Goal: Information Seeking & Learning: Learn about a topic

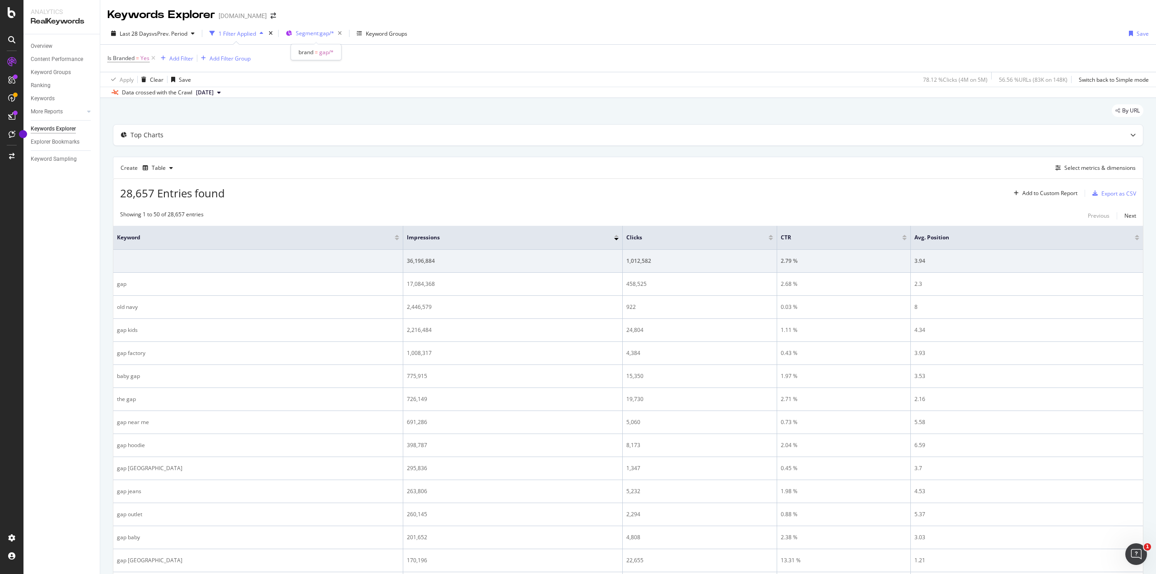
click at [310, 31] on span "Segment: gap/*" at bounding box center [315, 33] width 38 height 8
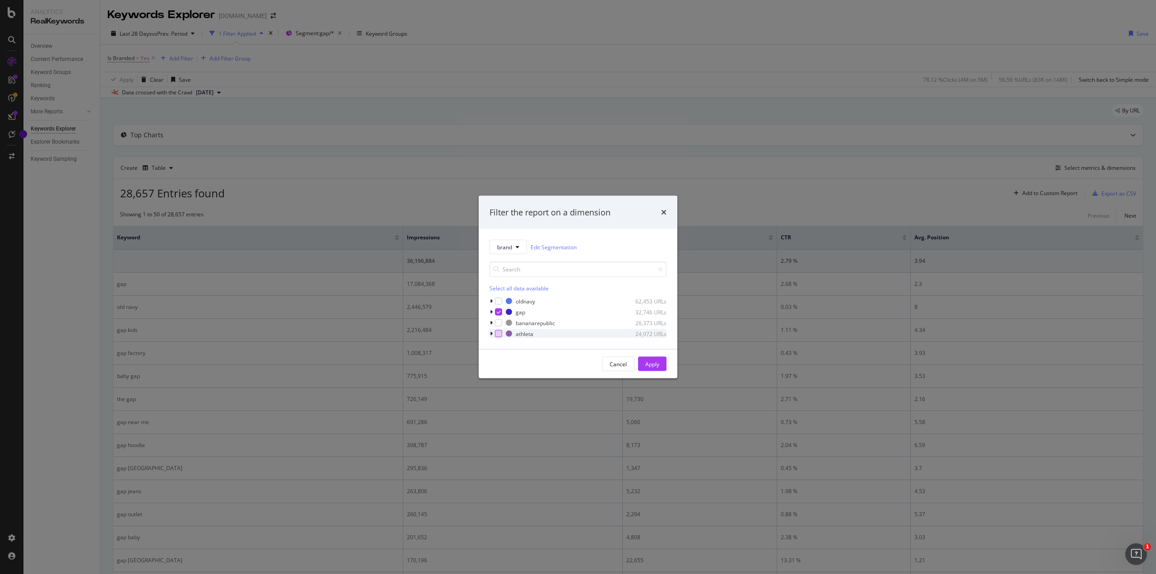
click at [499, 332] on div "modal" at bounding box center [498, 333] width 7 height 7
click at [656, 363] on div "Apply" at bounding box center [652, 364] width 14 height 8
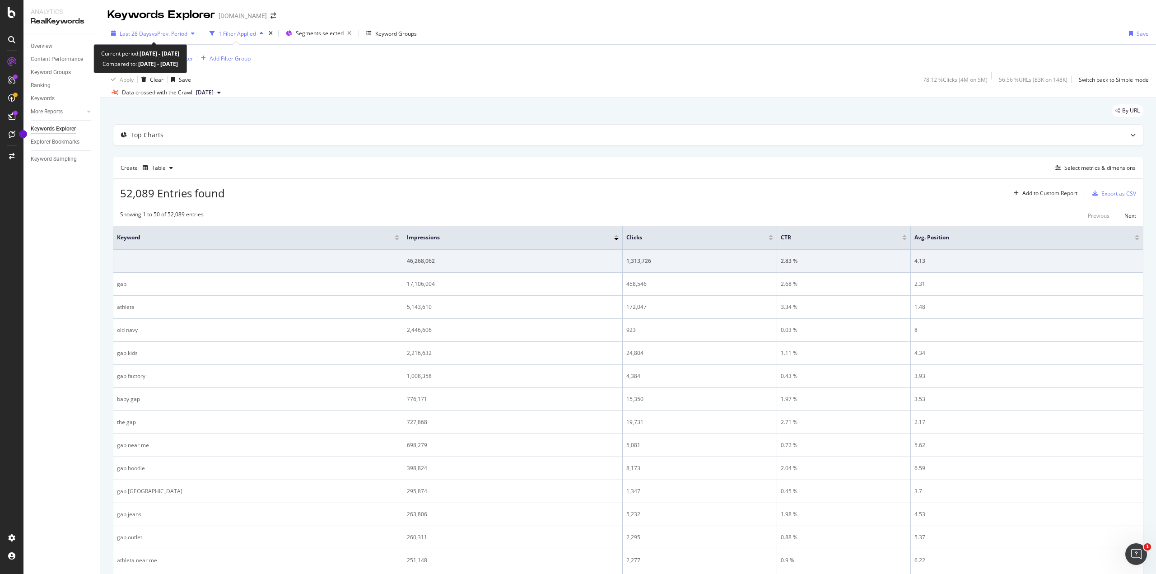
click at [164, 34] on span "vs Prev. Period" at bounding box center [170, 34] width 36 height 8
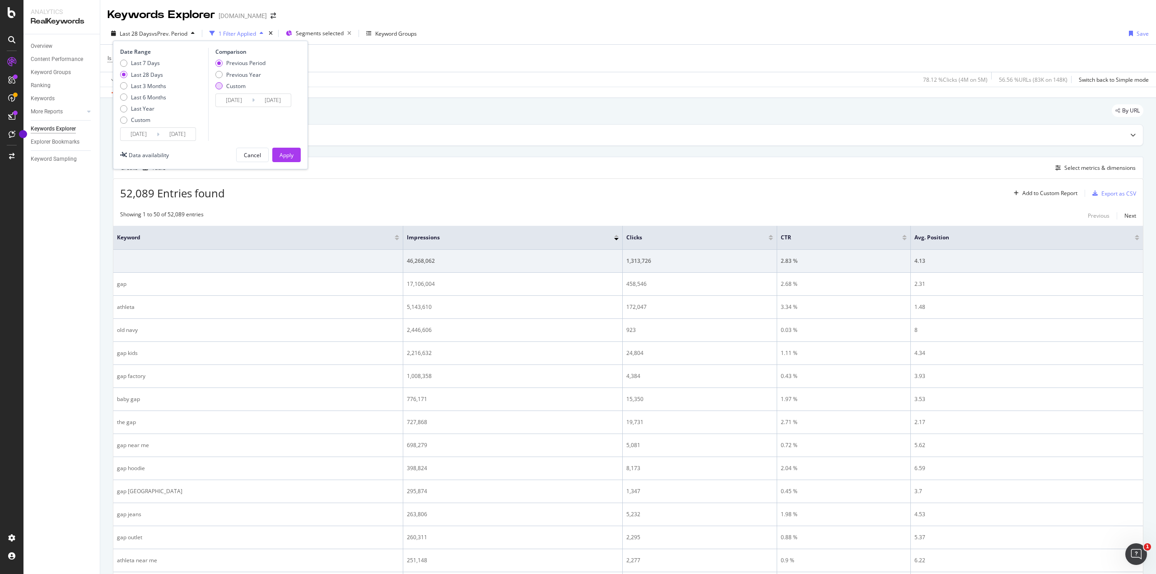
click at [218, 85] on div "Custom" at bounding box center [218, 85] width 7 height 7
click at [230, 99] on input "[DATE]" at bounding box center [234, 100] width 36 height 13
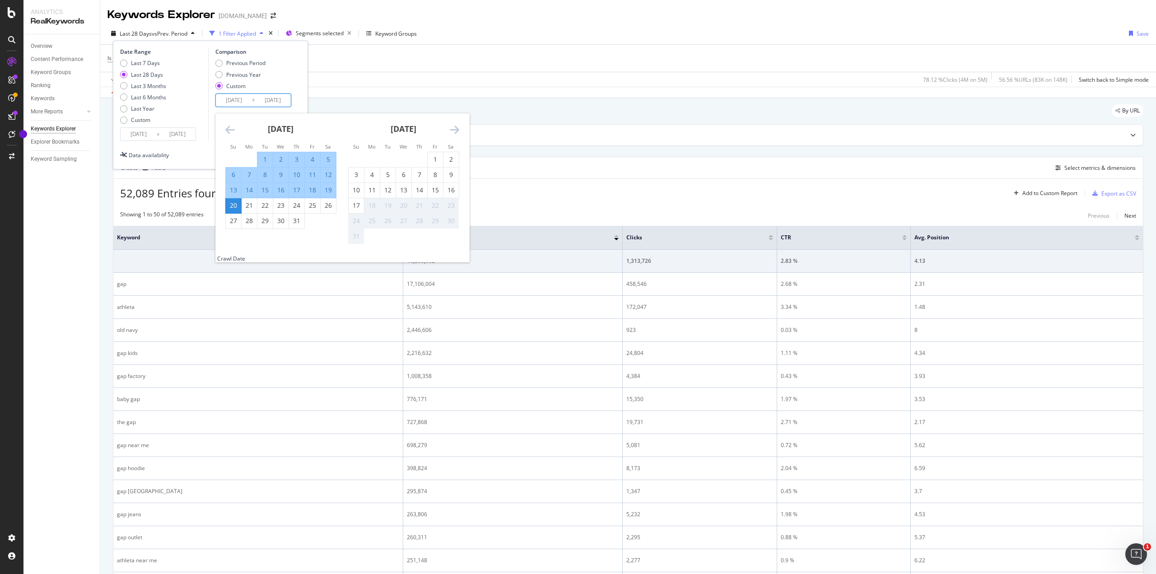
click at [228, 128] on icon "Move backward to switch to the previous month." at bounding box center [229, 129] width 9 height 11
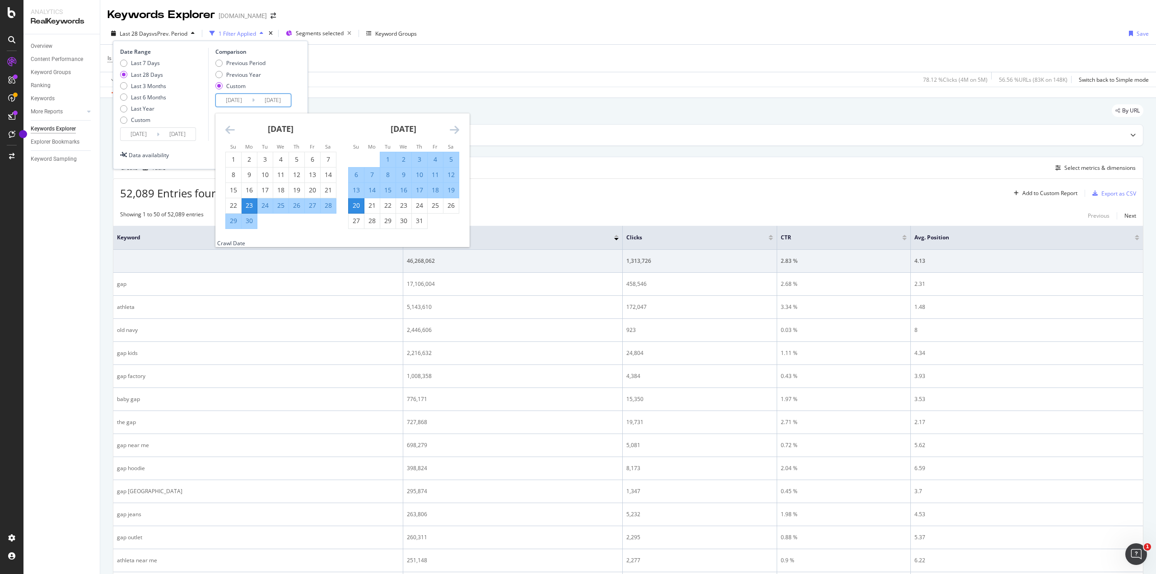
click at [228, 128] on icon "Move backward to switch to the previous month." at bounding box center [229, 129] width 9 height 11
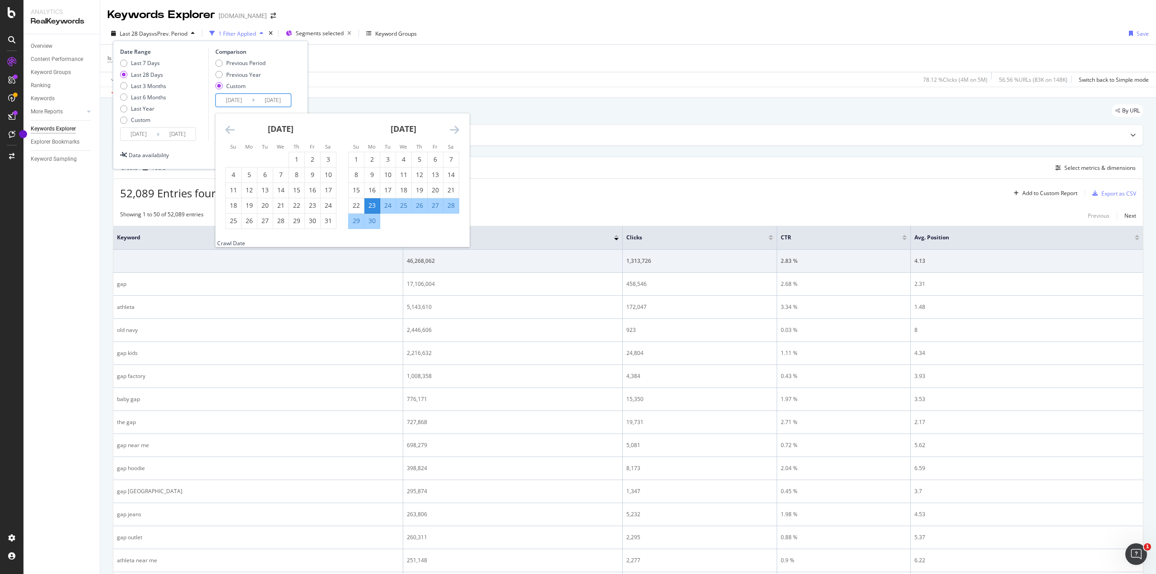
click at [228, 128] on icon "Move backward to switch to the previous month." at bounding box center [229, 129] width 9 height 11
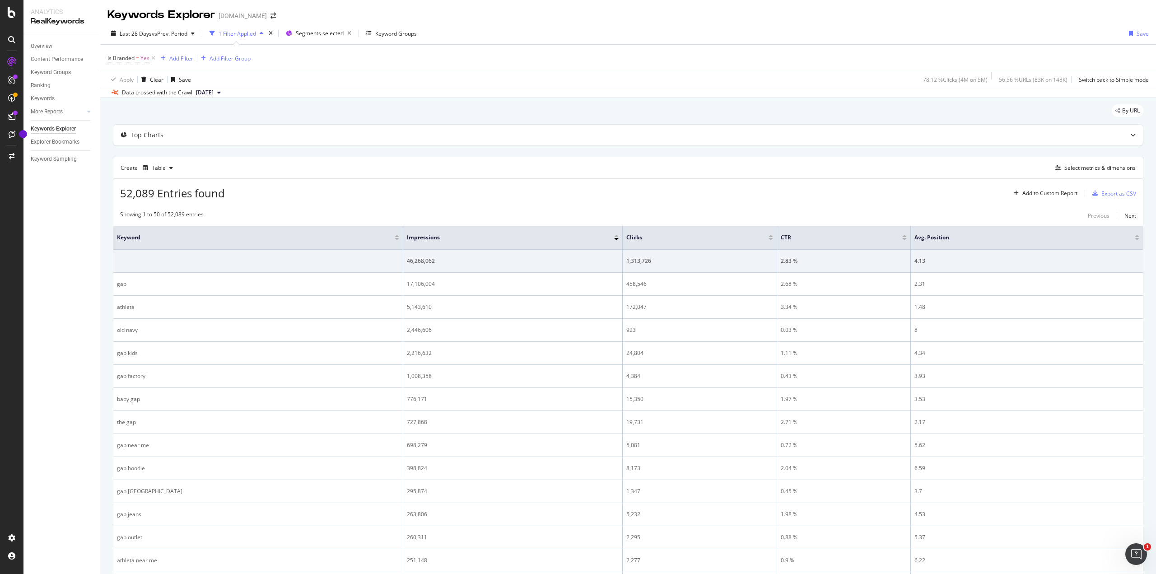
click at [570, 167] on div "Create Table Select metrics & dimensions" at bounding box center [628, 168] width 1030 height 22
click at [45, 97] on div "Keywords" at bounding box center [43, 98] width 24 height 9
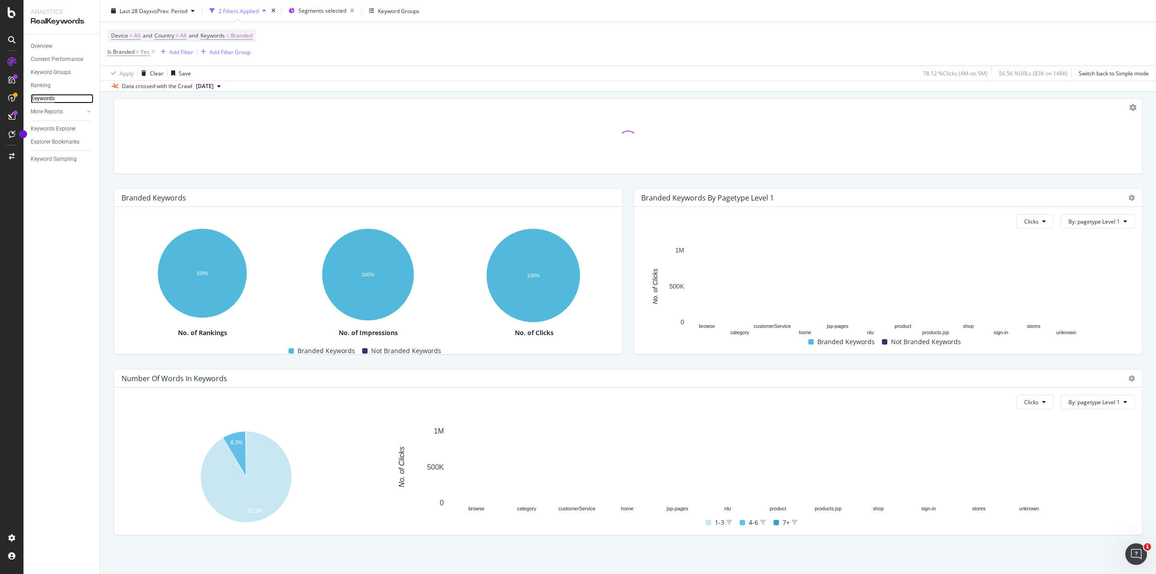
scroll to position [30, 0]
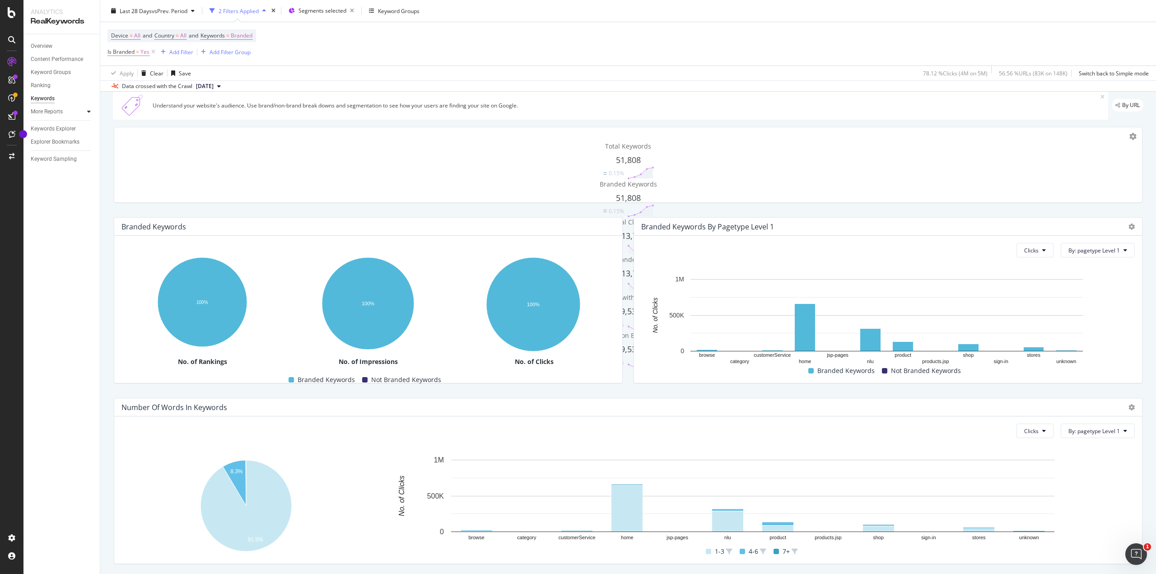
click at [90, 112] on icon at bounding box center [89, 111] width 4 height 5
click at [1130, 555] on icon "Open Intercom Messenger" at bounding box center [1134, 552] width 15 height 15
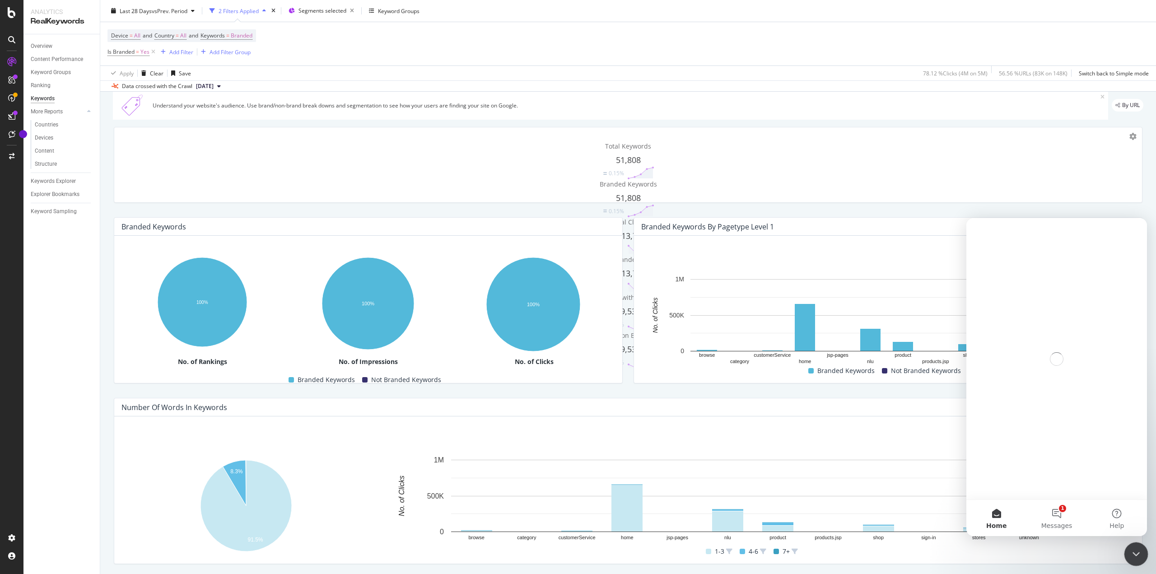
scroll to position [0, 0]
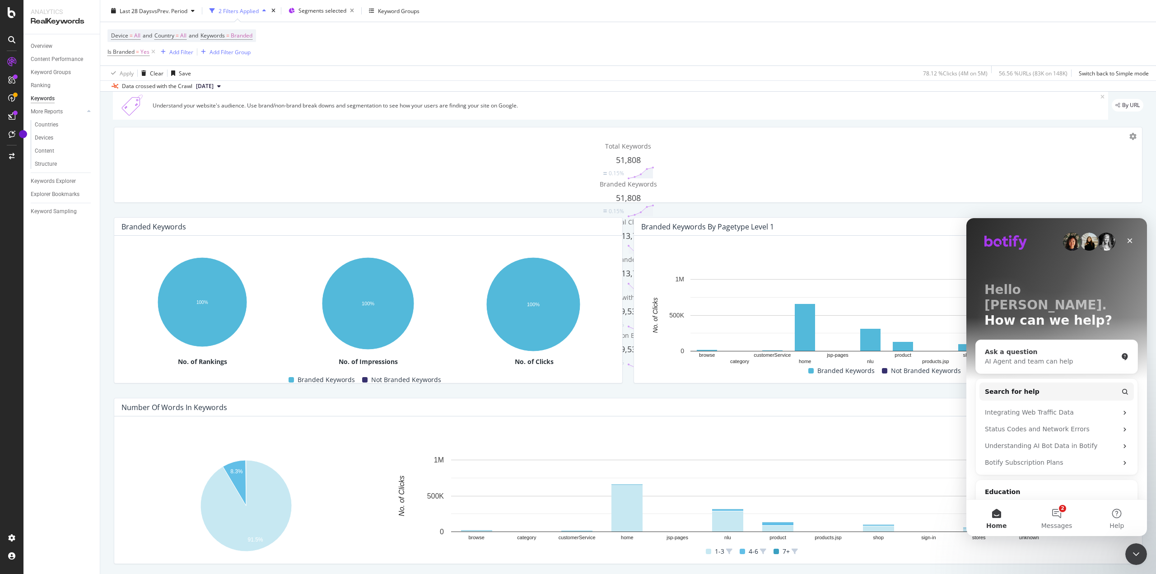
click at [1017, 357] on div "AI Agent and team can help" at bounding box center [1051, 361] width 133 height 9
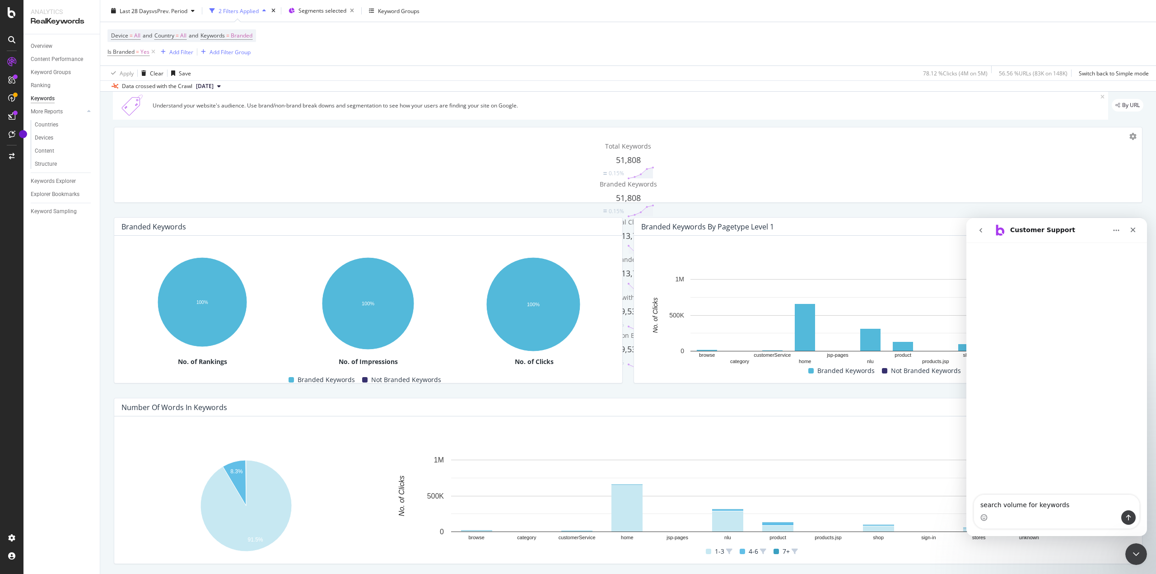
type textarea "search volume for keywords?"
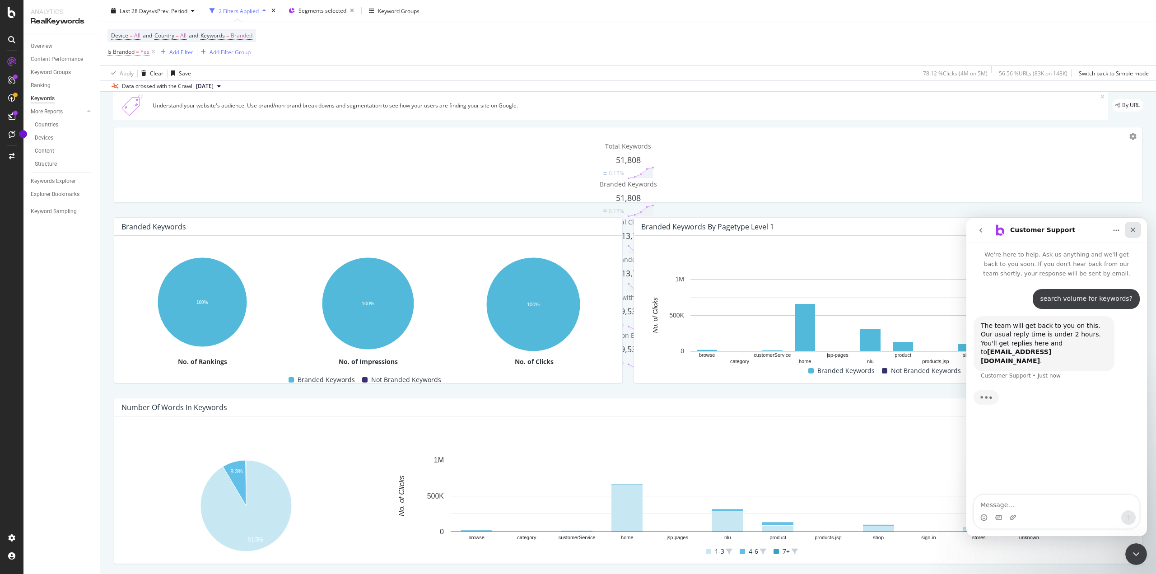
click at [1137, 229] on div "Close" at bounding box center [1133, 230] width 16 height 16
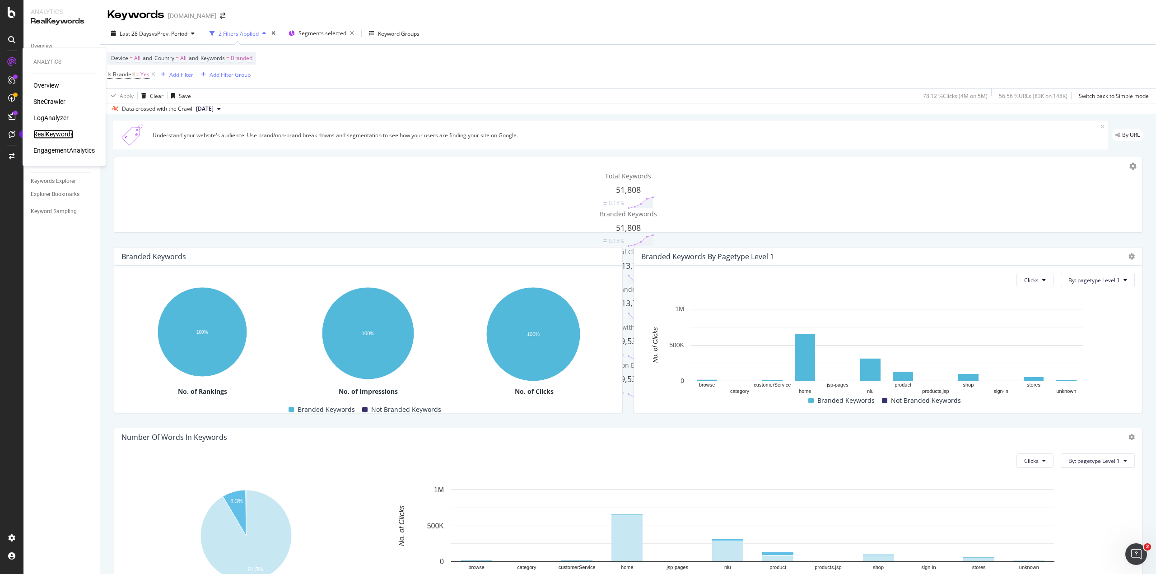
click at [53, 130] on div "RealKeywords" at bounding box center [53, 134] width 40 height 9
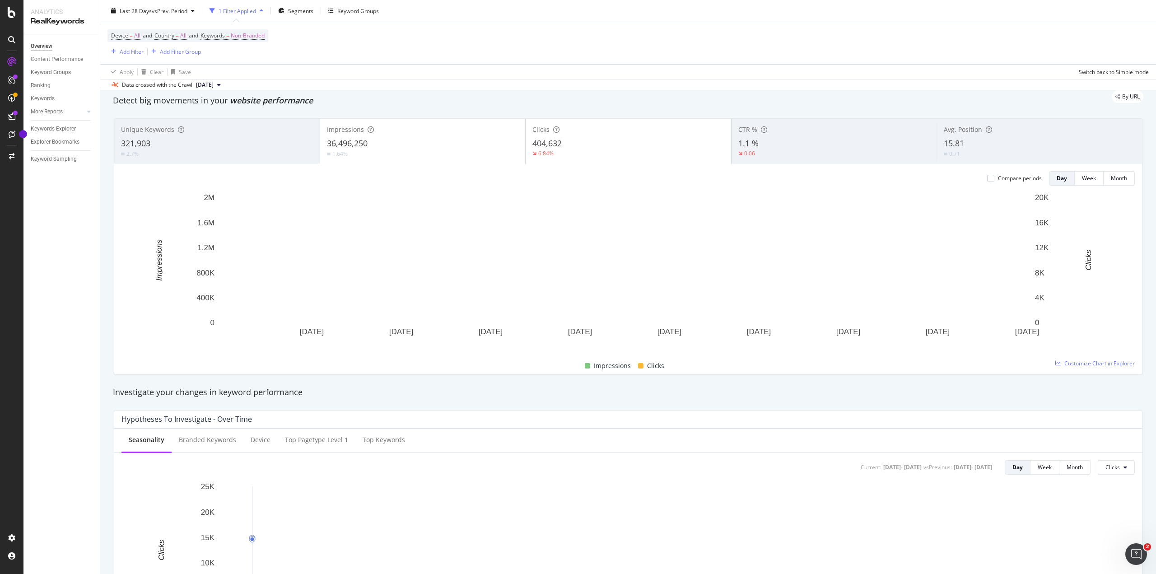
scroll to position [30, 0]
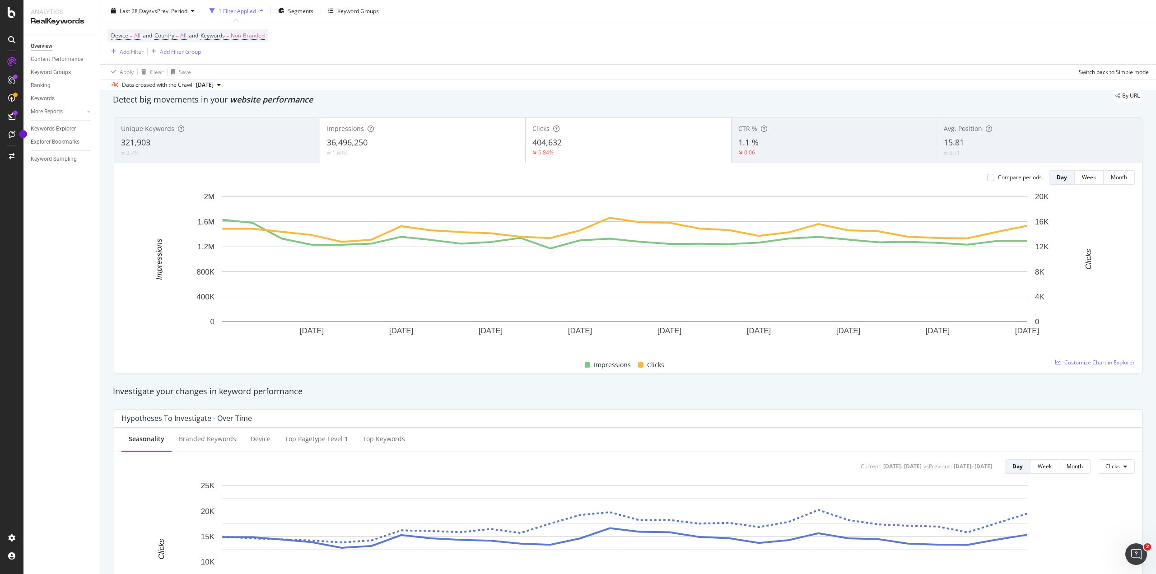
click at [49, 221] on div "Overview Content Performance Keyword Groups Ranking Keywords More Reports Count…" at bounding box center [61, 304] width 76 height 540
click at [20, 134] on circle "Tooltip anchor" at bounding box center [22, 133] width 5 height 5
click at [8, 134] on div at bounding box center [12, 134] width 14 height 14
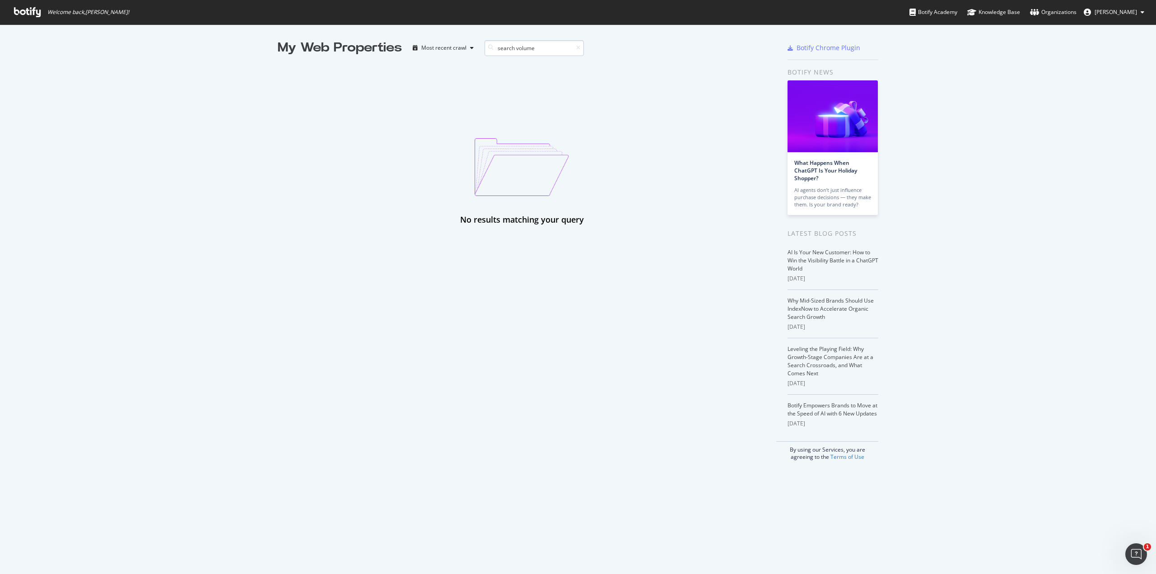
type input "search volume"
click at [955, 14] on div "Botify Academy" at bounding box center [933, 12] width 48 height 9
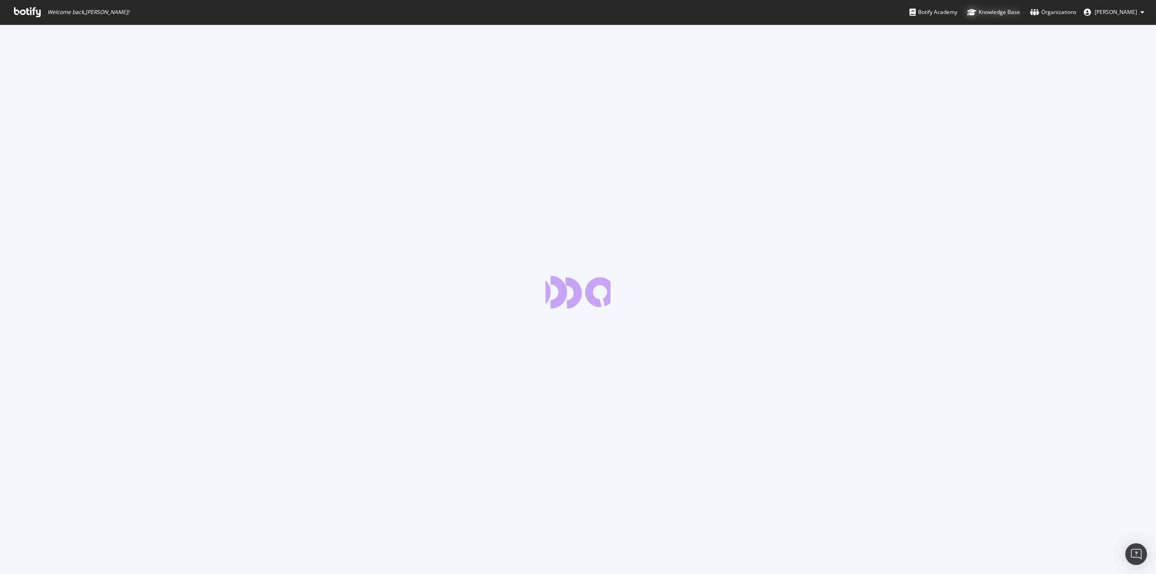
click at [1020, 10] on div "Knowledge Base" at bounding box center [993, 12] width 53 height 9
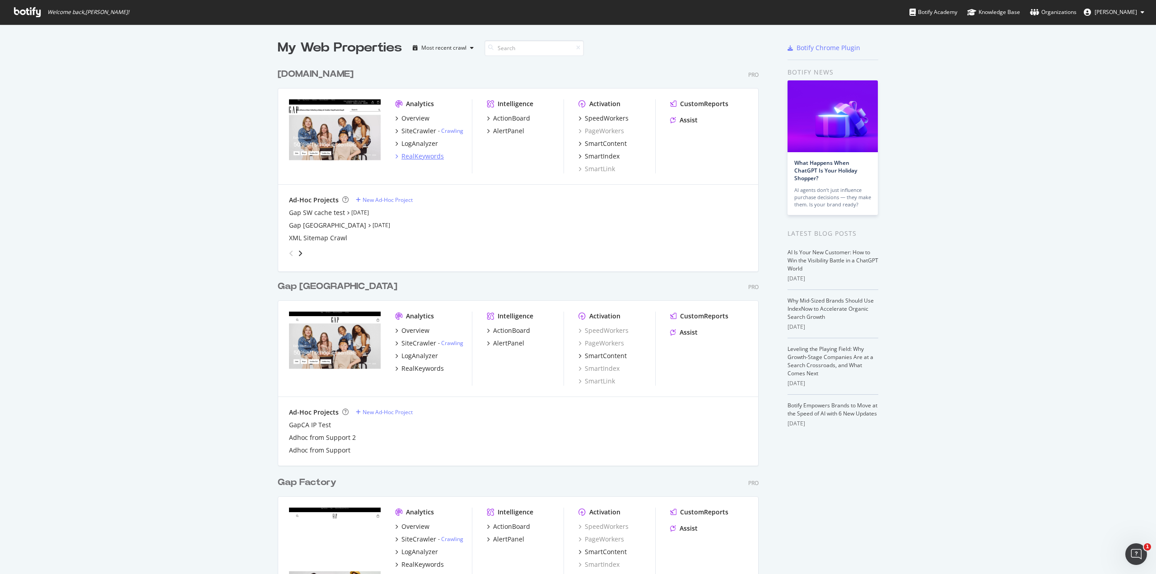
click at [395, 155] on icon "grid" at bounding box center [396, 156] width 3 height 5
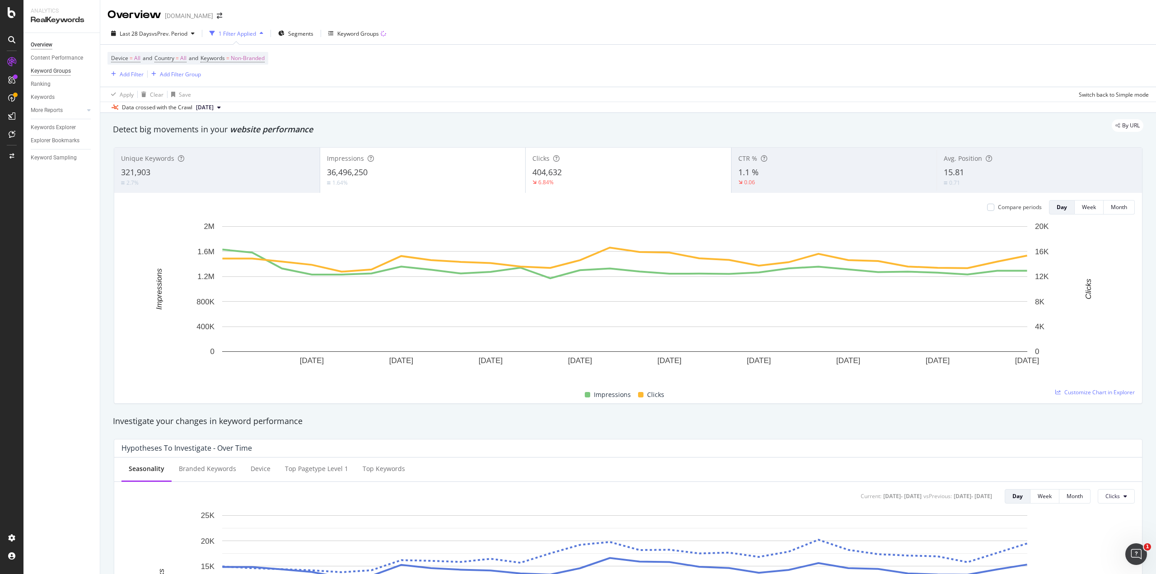
click at [52, 70] on div "Keyword Groups" at bounding box center [51, 70] width 40 height 9
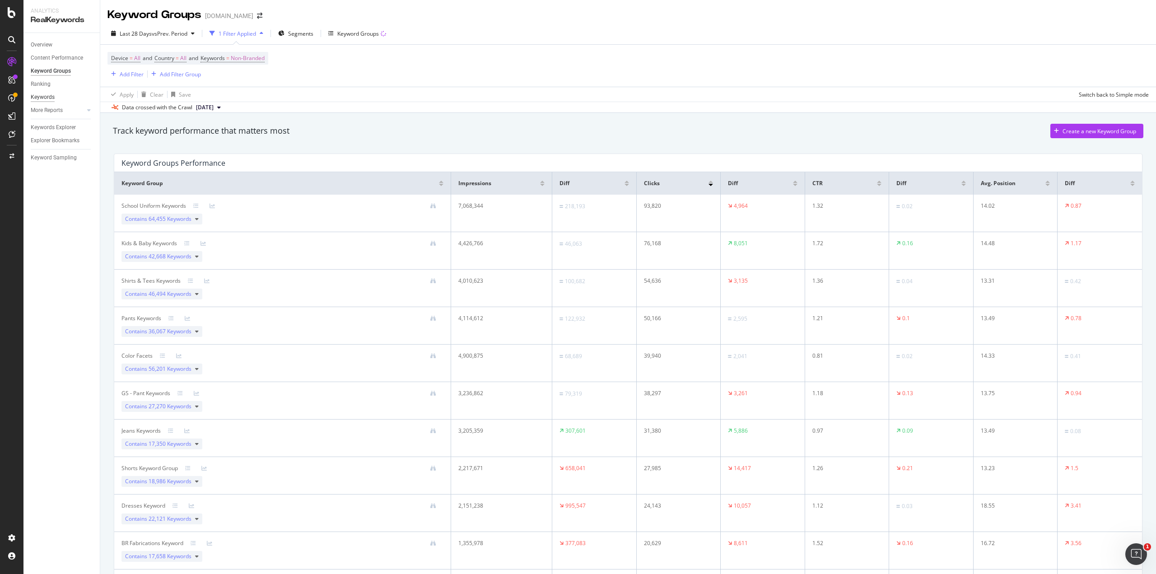
click at [48, 96] on div "Keywords" at bounding box center [43, 97] width 24 height 9
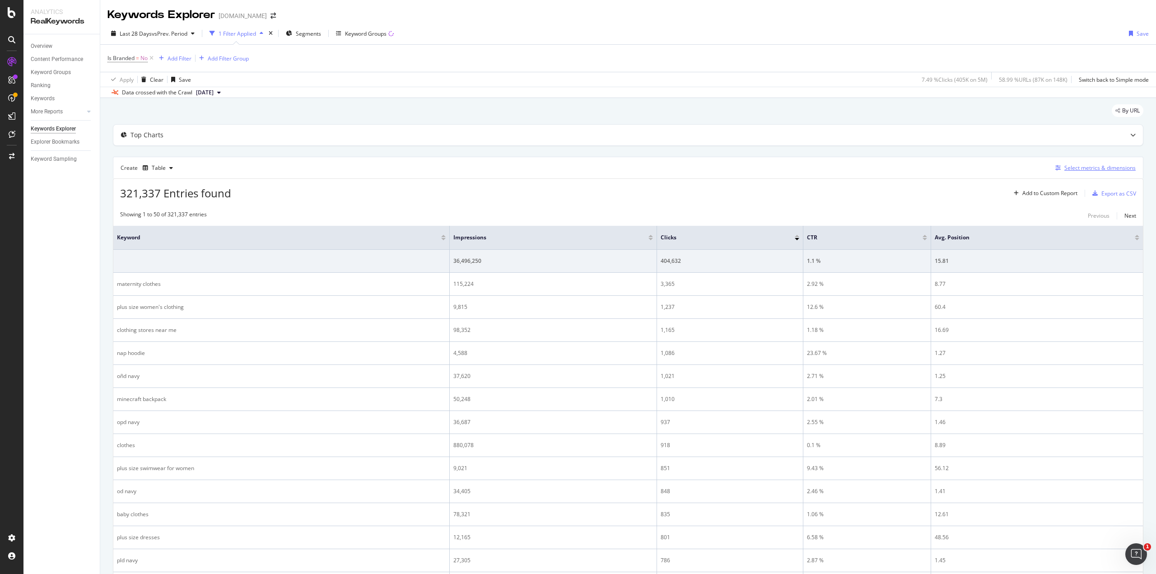
click at [1055, 167] on icon "button" at bounding box center [1057, 167] width 5 height 5
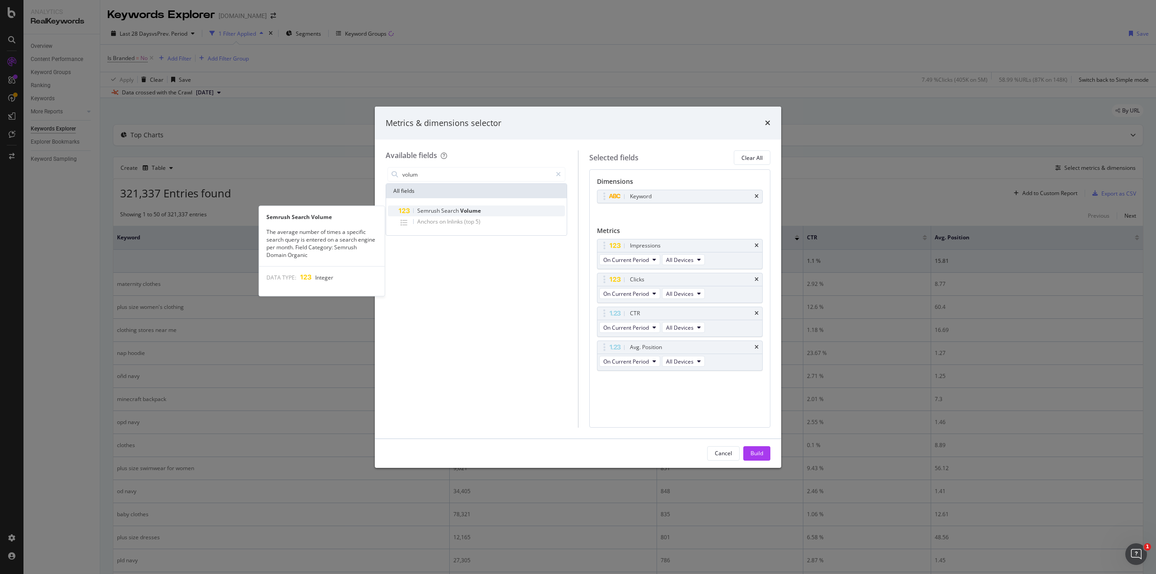
type input "volum"
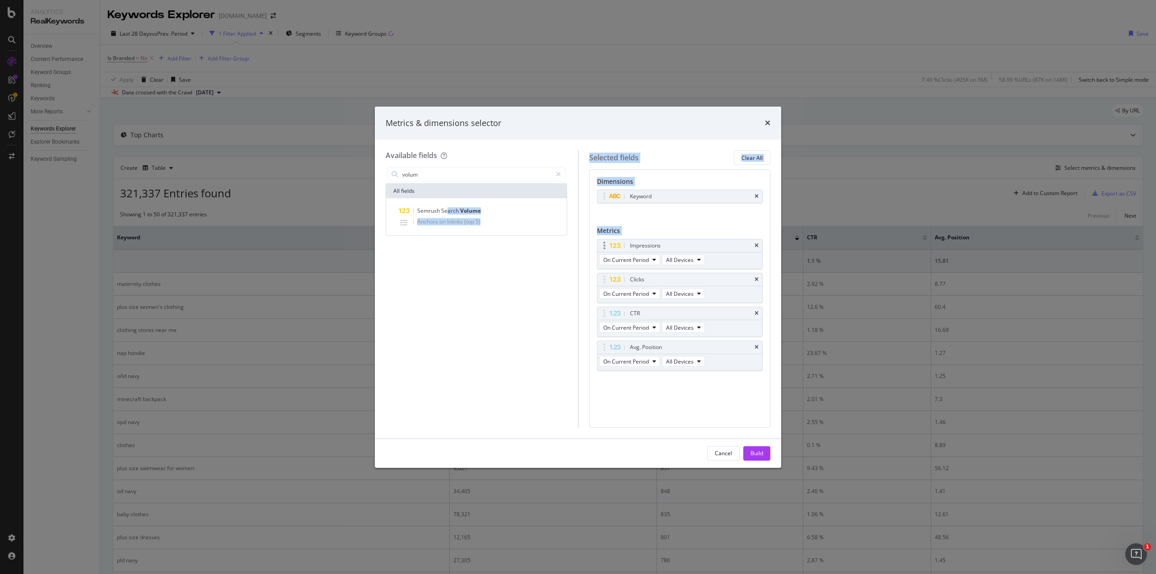
drag, startPoint x: 446, startPoint y: 209, endPoint x: 626, endPoint y: 241, distance: 182.4
click at [626, 241] on div "Available fields volum All fields Semrush Search Volume Anchors on Inlinks (top…" at bounding box center [578, 288] width 385 height 277
drag, startPoint x: 610, startPoint y: 241, endPoint x: 556, endPoint y: 236, distance: 54.9
click at [454, 251] on div "volum All fields Semrush Search Volume Anchors on Inlinks (top 5)" at bounding box center [476, 296] width 181 height 262
click at [438, 210] on span "Semrush" at bounding box center [429, 211] width 24 height 8
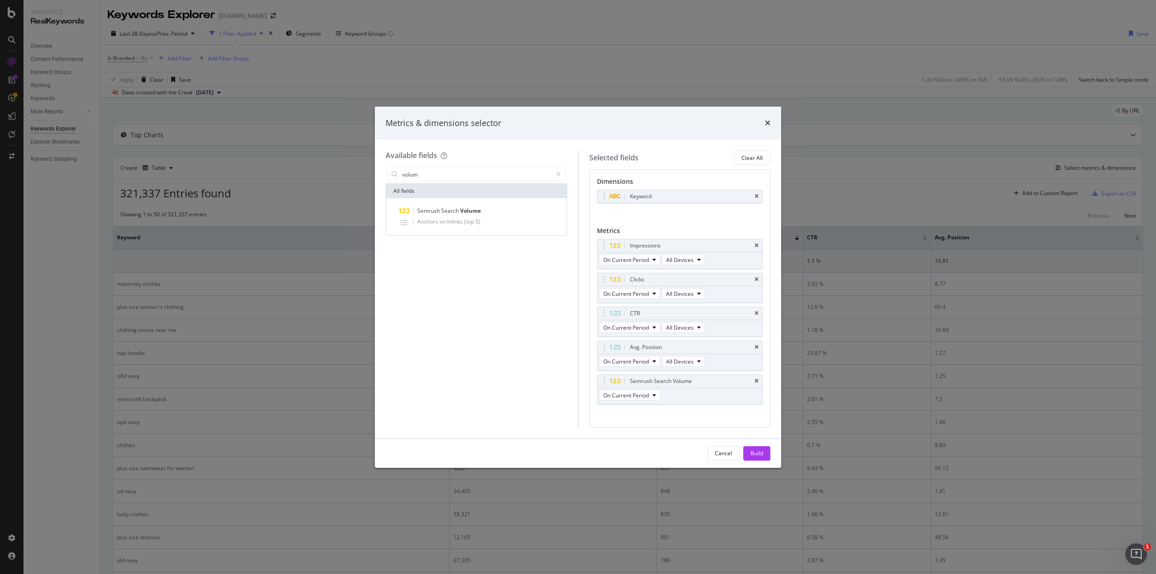
click at [498, 308] on div "volum All fields Semrush Search Volume Anchors on Inlinks (top 5)" at bounding box center [476, 296] width 181 height 262
drag, startPoint x: 432, startPoint y: 210, endPoint x: 459, endPoint y: 222, distance: 29.5
click at [459, 222] on div "Semrush Search Volume Anchors on Inlinks (top 5)" at bounding box center [476, 216] width 177 height 23
click at [463, 232] on div "Semrush Search Volume Anchors on Inlinks (top 5)" at bounding box center [476, 216] width 181 height 37
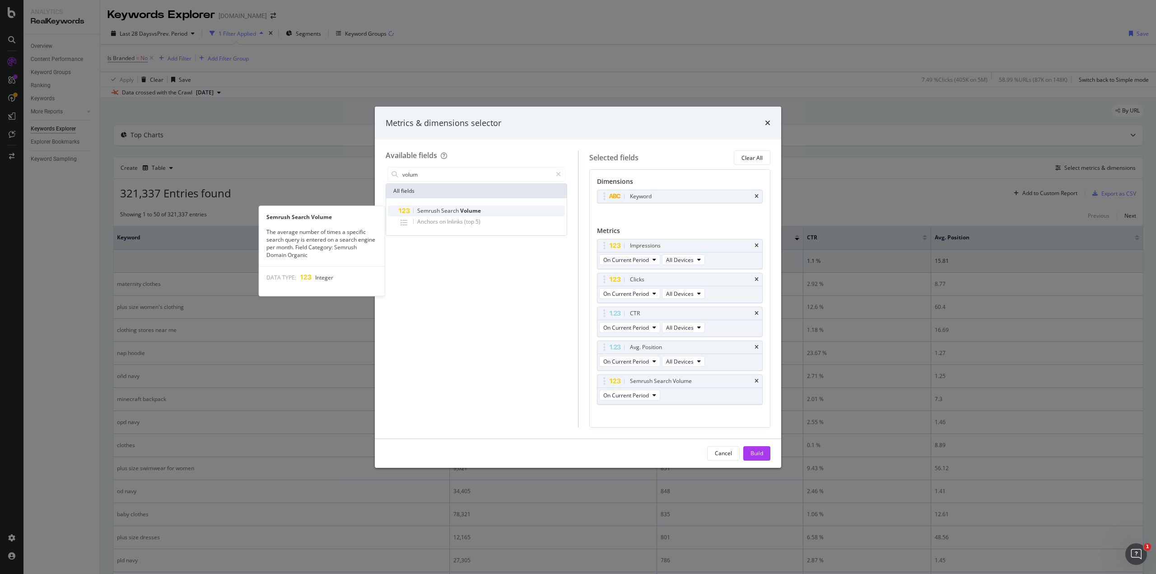
click at [410, 210] on div "Semrush Search Volume" at bounding box center [482, 210] width 166 height 11
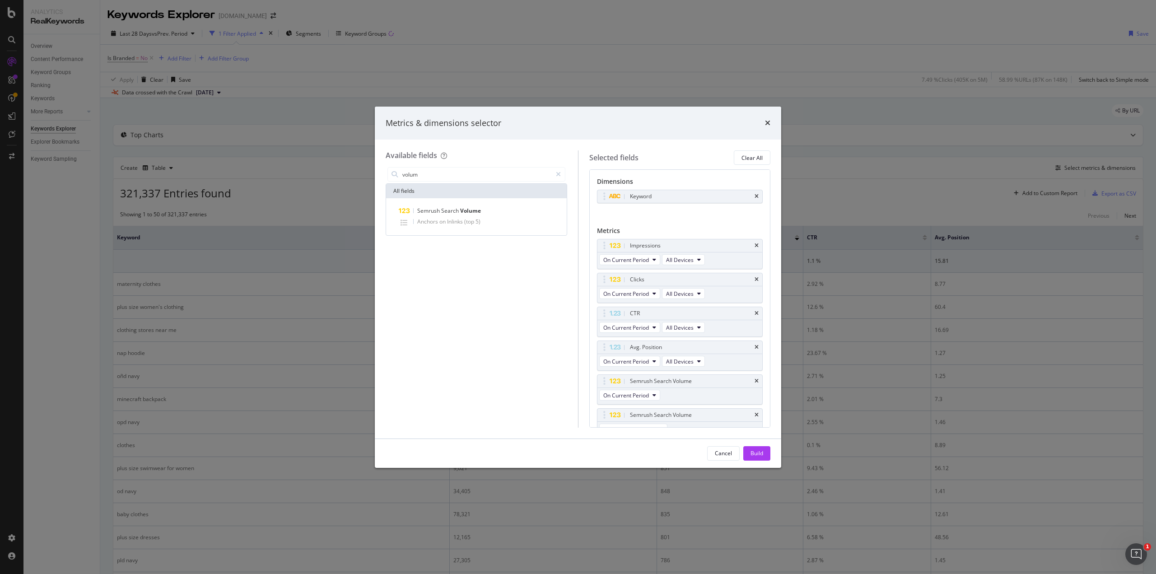
click at [410, 210] on div "Semrush Search Volume" at bounding box center [482, 210] width 166 height 11
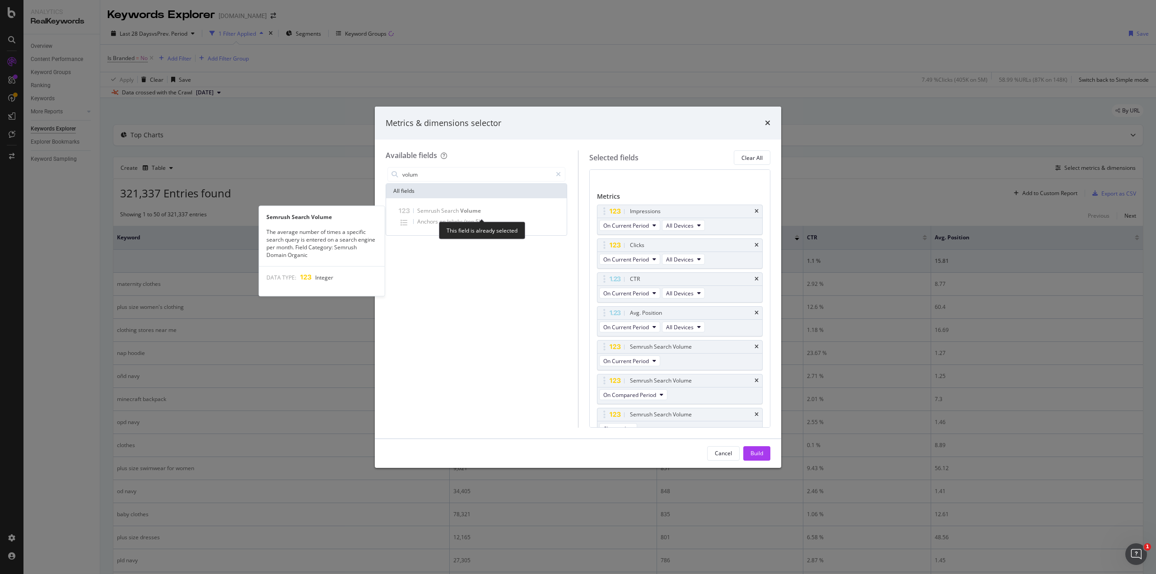
scroll to position [42, 0]
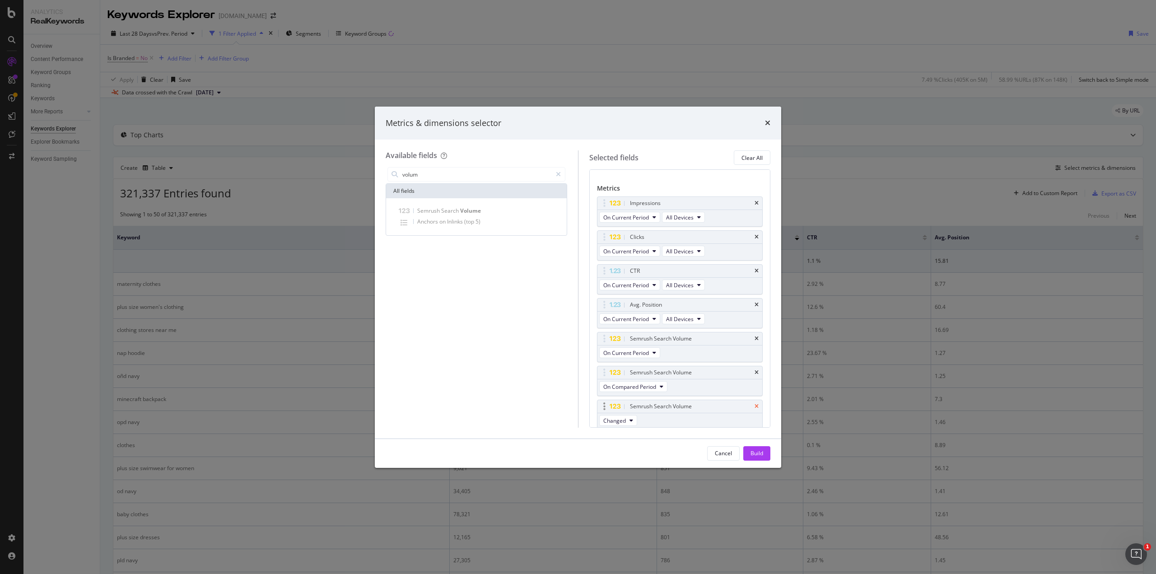
click at [754, 404] on icon "times" at bounding box center [756, 406] width 4 height 5
click at [754, 374] on icon "times" at bounding box center [756, 375] width 4 height 5
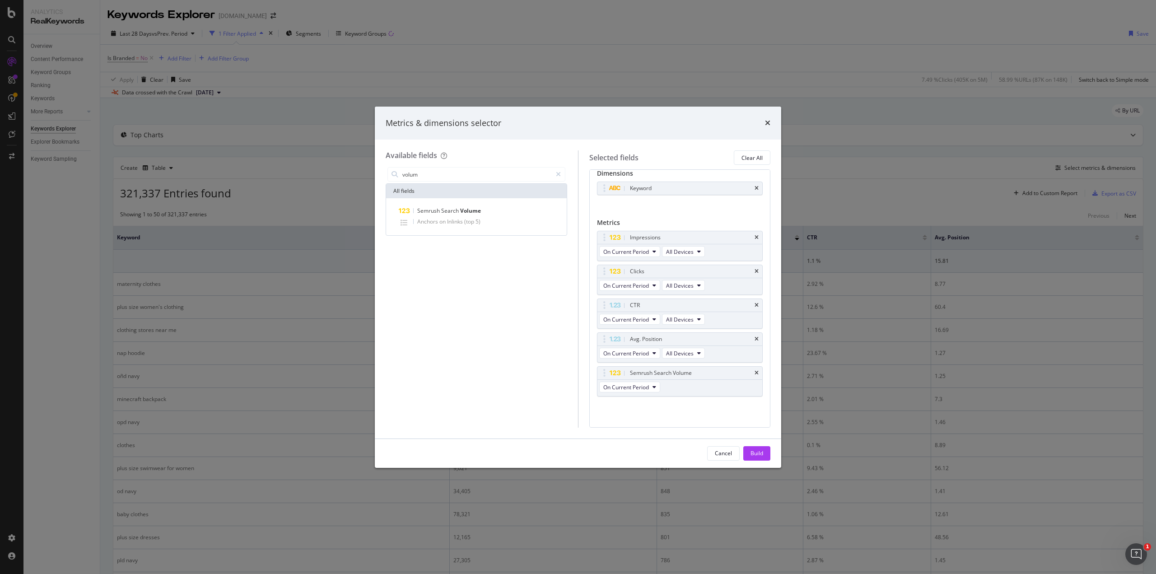
scroll to position [5, 0]
drag, startPoint x: 692, startPoint y: 375, endPoint x: 685, endPoint y: 239, distance: 136.0
click at [685, 239] on body "Analytics RealKeywords Overview Content Performance Keyword Groups Ranking Keyw…" at bounding box center [578, 287] width 1156 height 574
click at [749, 455] on button "Build" at bounding box center [756, 453] width 27 height 14
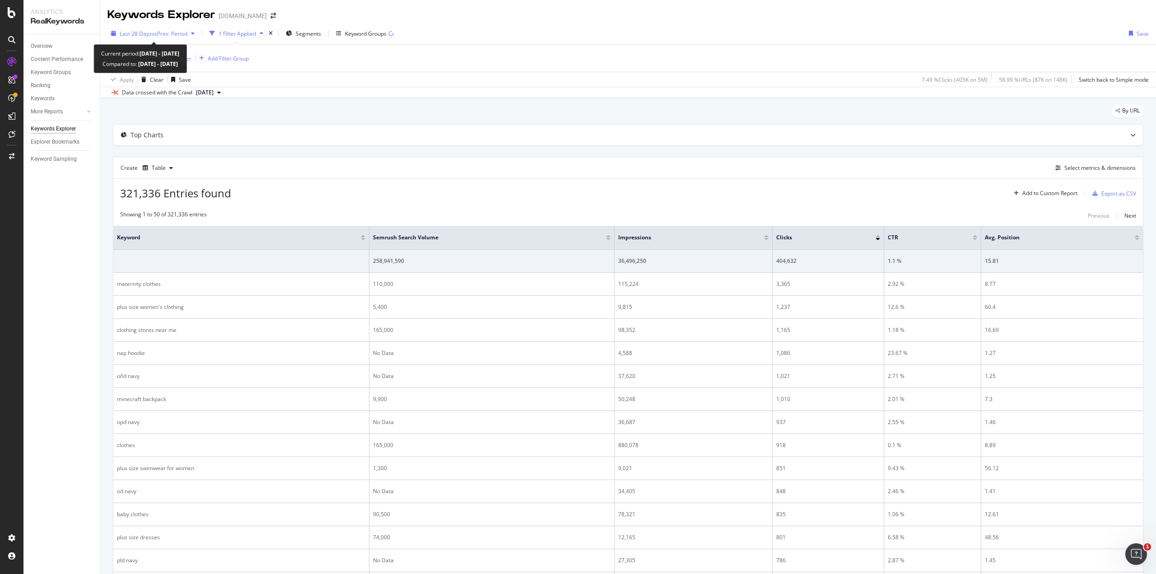
click at [177, 33] on span "vs Prev. Period" at bounding box center [170, 34] width 36 height 8
click at [246, 33] on div "1 Filter Applied" at bounding box center [237, 34] width 37 height 8
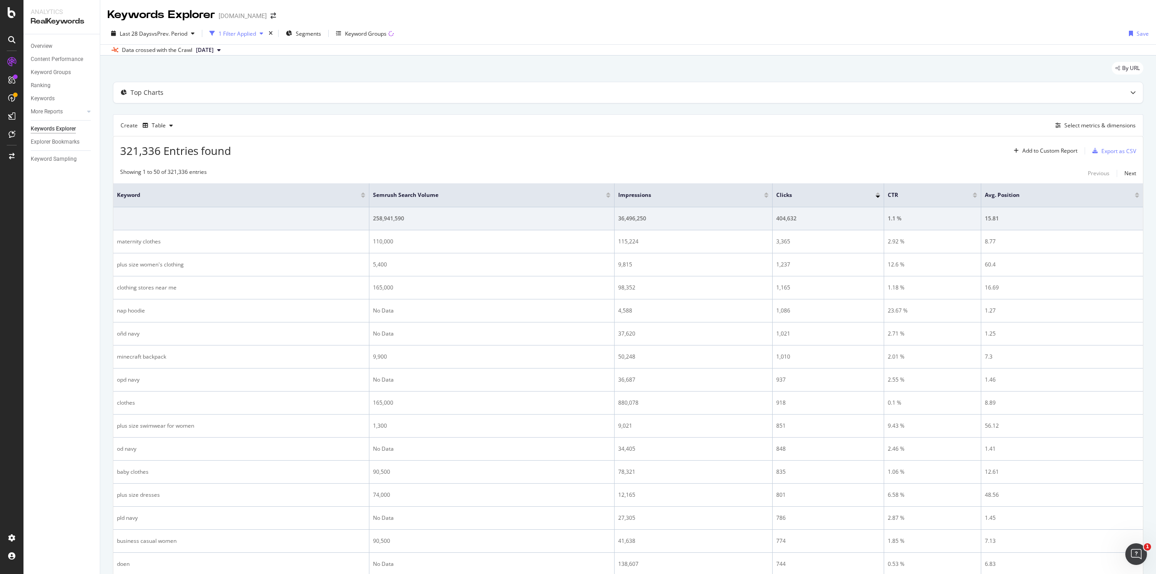
click at [246, 33] on div "1 Filter Applied" at bounding box center [237, 34] width 37 height 8
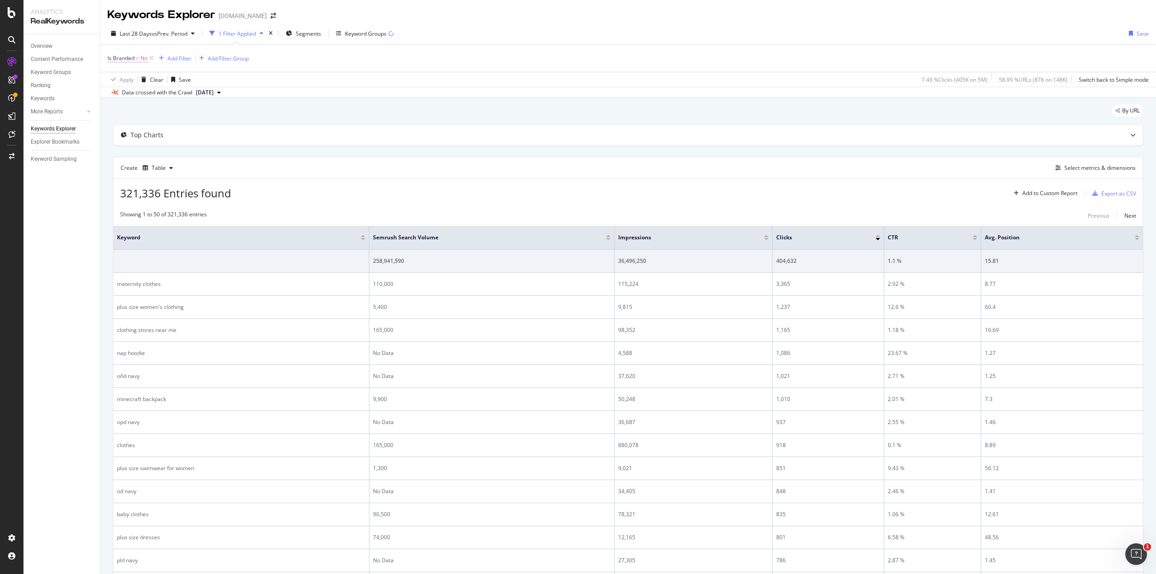
click at [144, 59] on span "No" at bounding box center [143, 58] width 7 height 13
click at [128, 77] on icon at bounding box center [126, 79] width 6 height 5
click at [128, 94] on div "Yes" at bounding box center [165, 98] width 97 height 12
click at [207, 95] on div "Apply" at bounding box center [207, 98] width 14 height 8
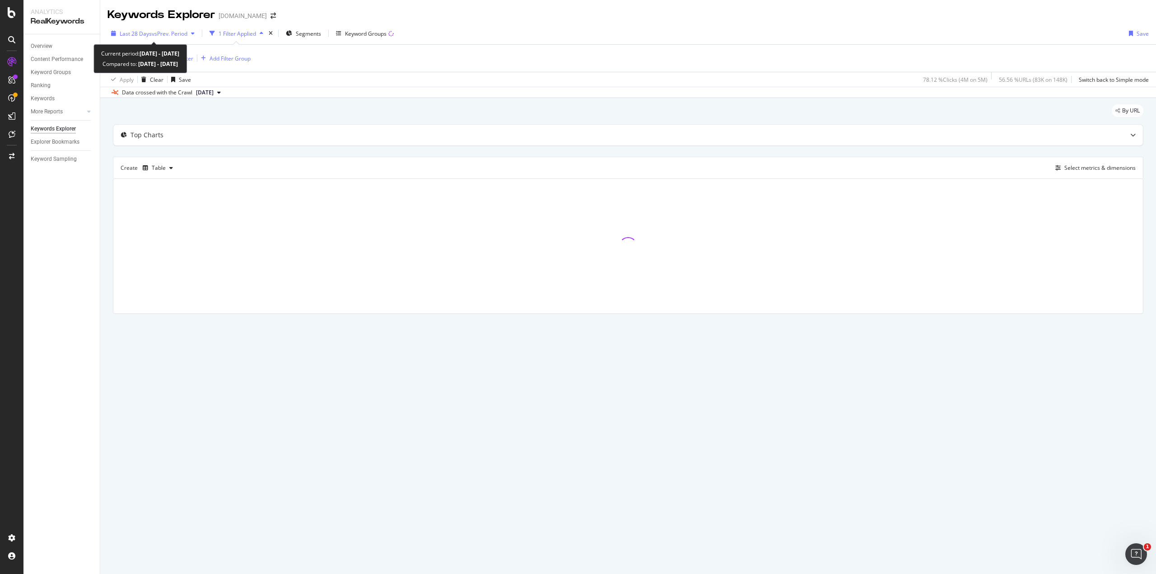
click at [157, 33] on span "vs Prev. Period" at bounding box center [170, 34] width 36 height 8
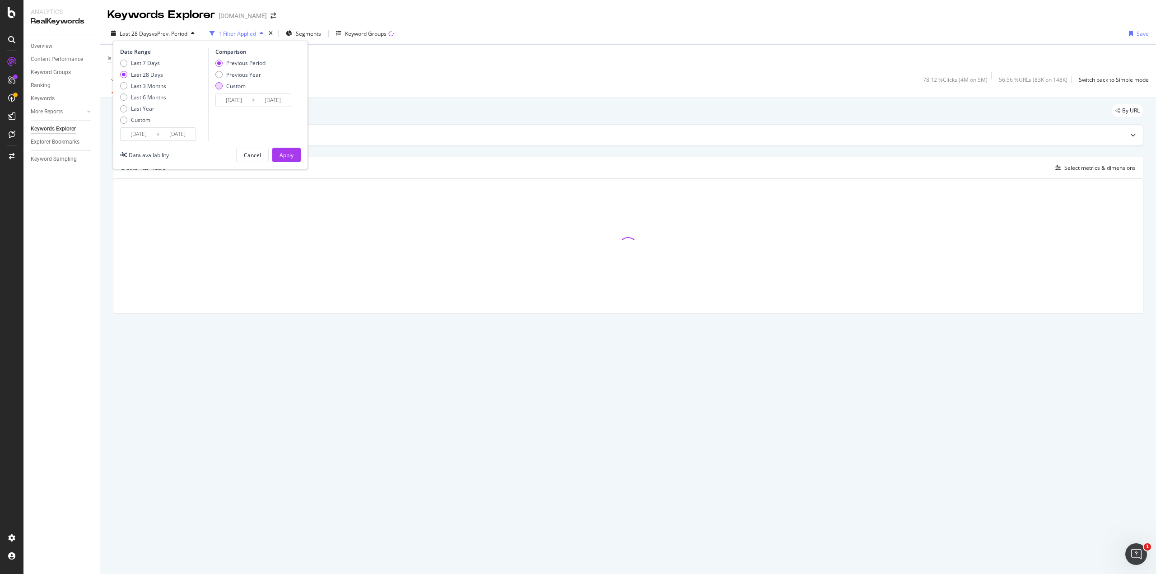
click at [228, 84] on div "Custom" at bounding box center [235, 86] width 19 height 8
click at [233, 102] on input "[DATE]" at bounding box center [234, 100] width 36 height 13
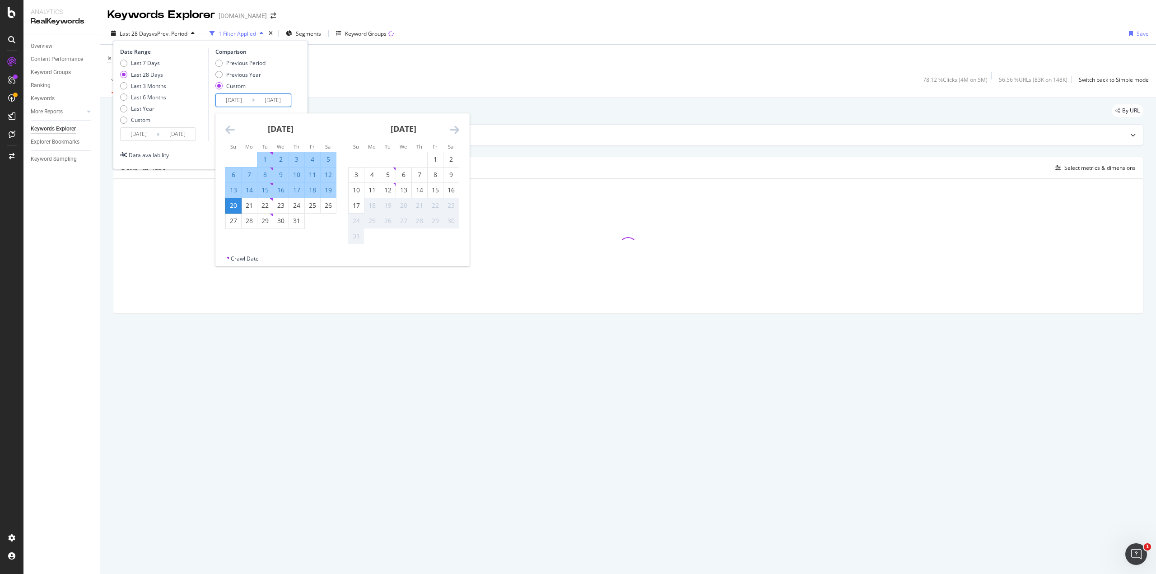
click at [224, 130] on div "[DATE] 1 2 3 4 5 6 7 8 9 10 11 12 13 14 15 16 17 18 19 20 21 22 23 24 25 26 27 …" at bounding box center [280, 171] width 123 height 116
click at [229, 130] on icon "Move backward to switch to the previous month." at bounding box center [229, 129] width 9 height 11
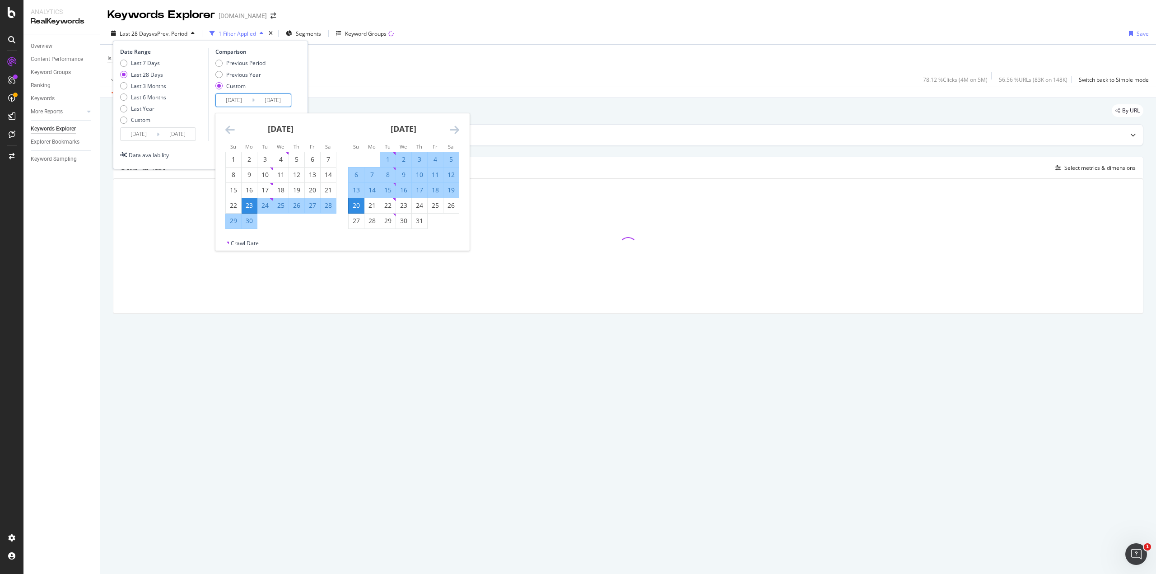
click at [229, 130] on icon "Move backward to switch to the previous month." at bounding box center [229, 129] width 9 height 11
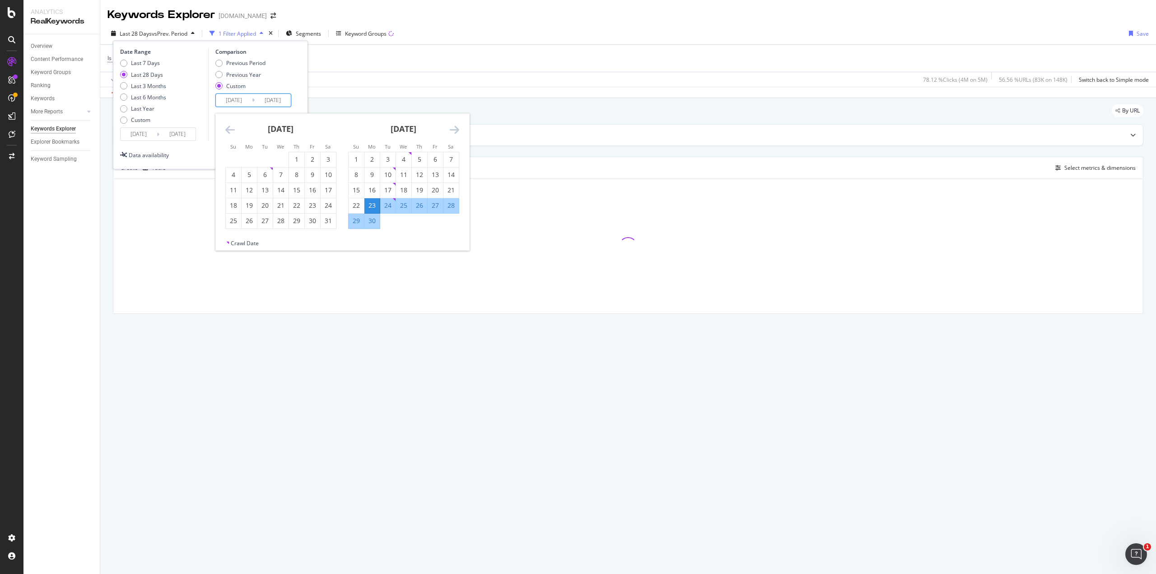
click at [229, 130] on icon "Move backward to switch to the previous month." at bounding box center [229, 129] width 9 height 11
click at [278, 158] on div "1" at bounding box center [280, 159] width 15 height 9
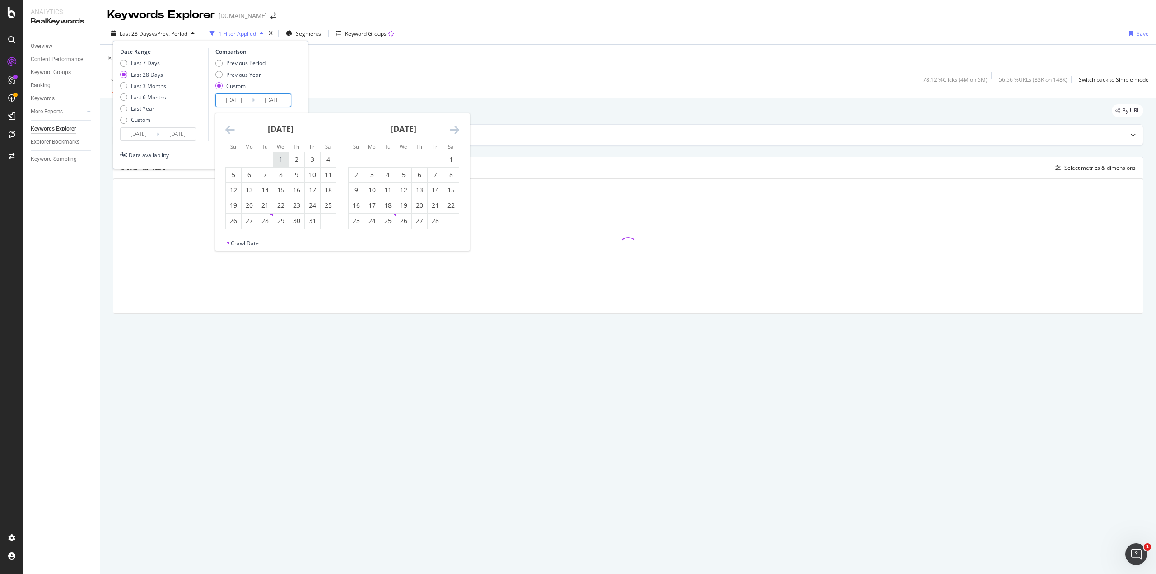
type input "[DATE]"
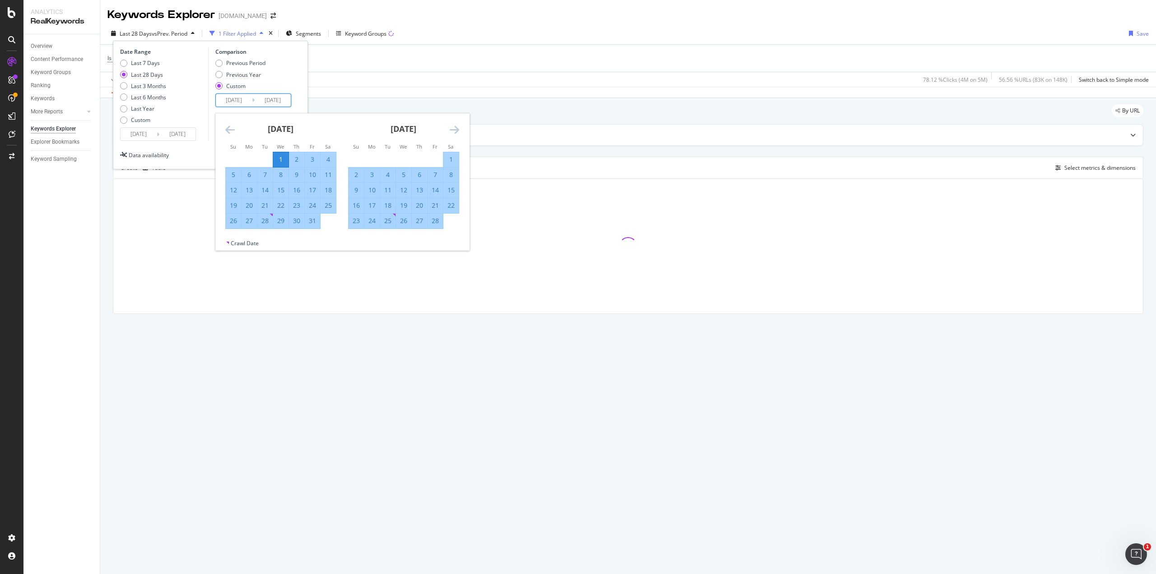
click at [454, 129] on icon "Move forward to switch to the next month." at bounding box center [454, 129] width 9 height 11
click at [454, 126] on icon "Move forward to switch to the next month." at bounding box center [454, 129] width 9 height 11
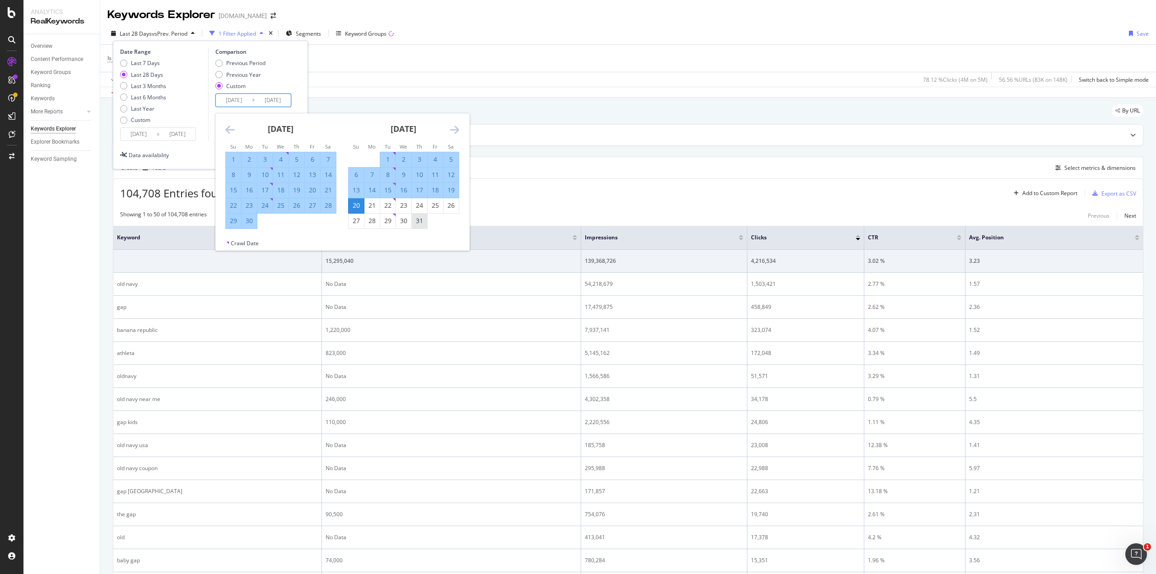
click at [419, 222] on div "31" at bounding box center [419, 220] width 15 height 9
type input "[DATE]"
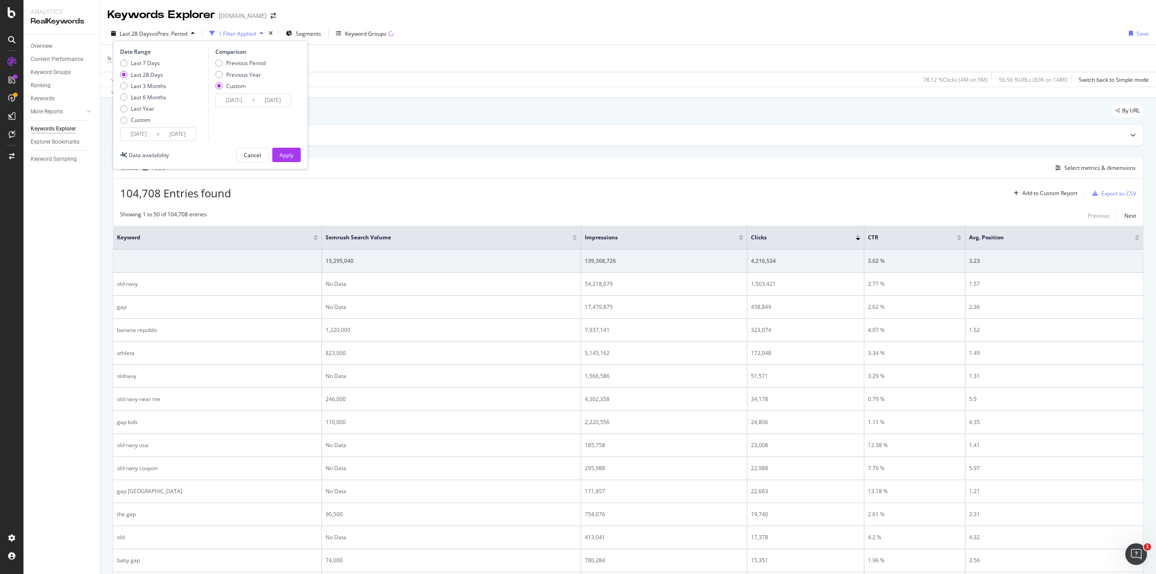
click at [235, 101] on input "[DATE]" at bounding box center [234, 100] width 36 height 13
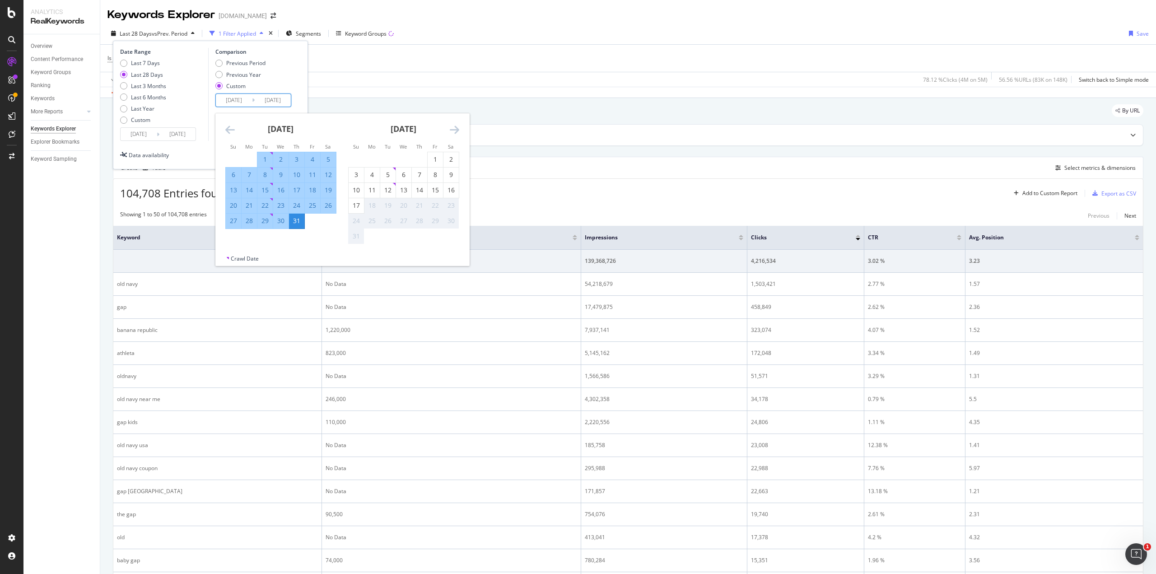
click at [278, 87] on div "Previous Period Previous Year Custom" at bounding box center [254, 76] width 79 height 34
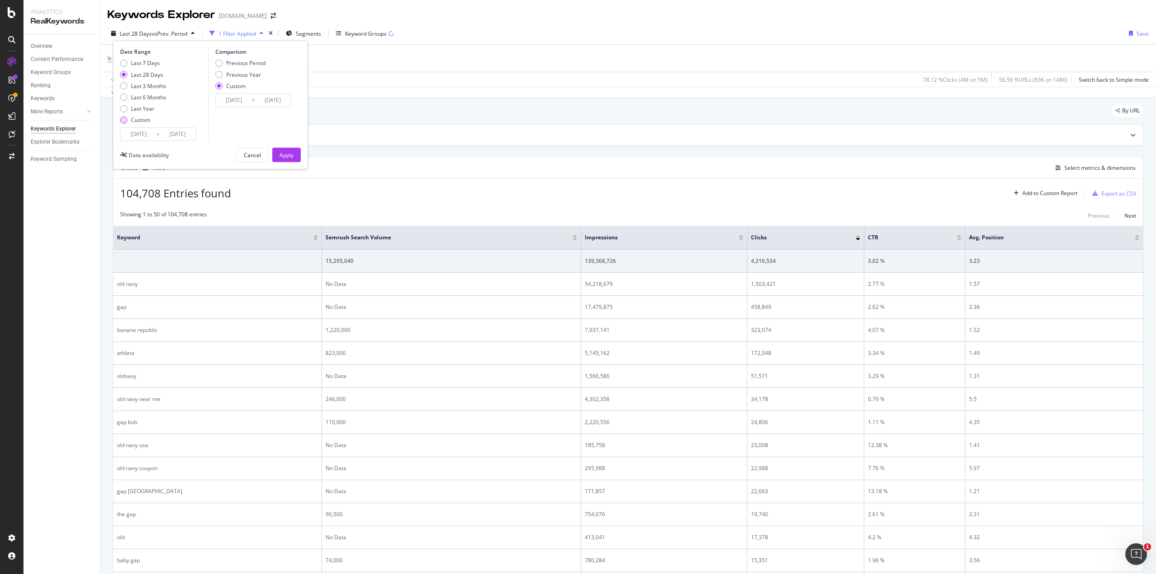
click at [125, 119] on div "Custom" at bounding box center [123, 119] width 7 height 7
click at [137, 132] on input "[DATE]" at bounding box center [139, 134] width 36 height 13
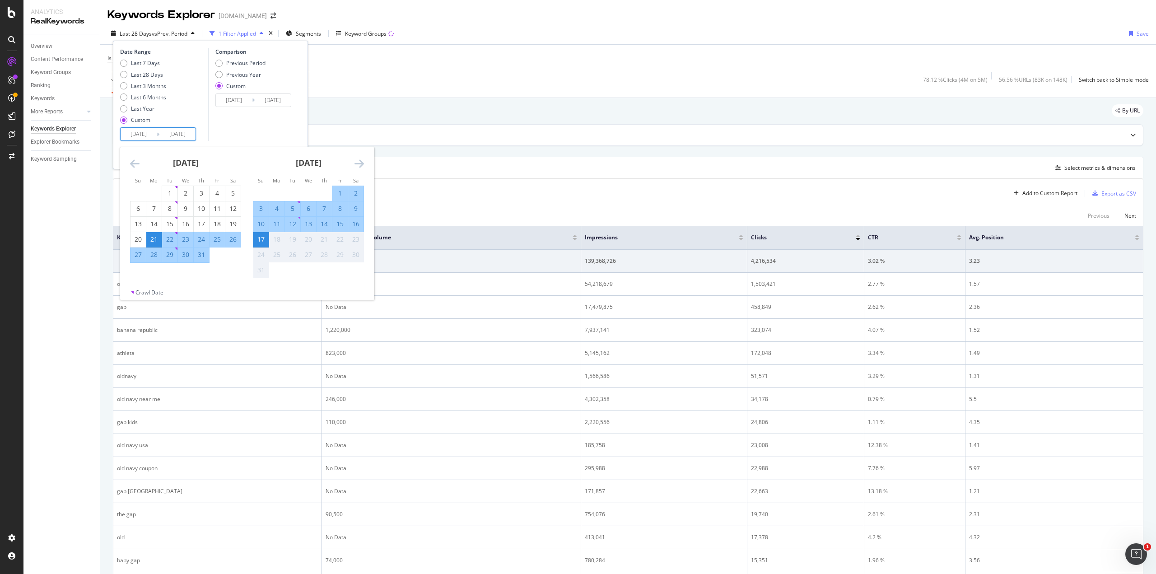
click at [135, 162] on icon "Move backward to switch to the previous month." at bounding box center [134, 163] width 9 height 11
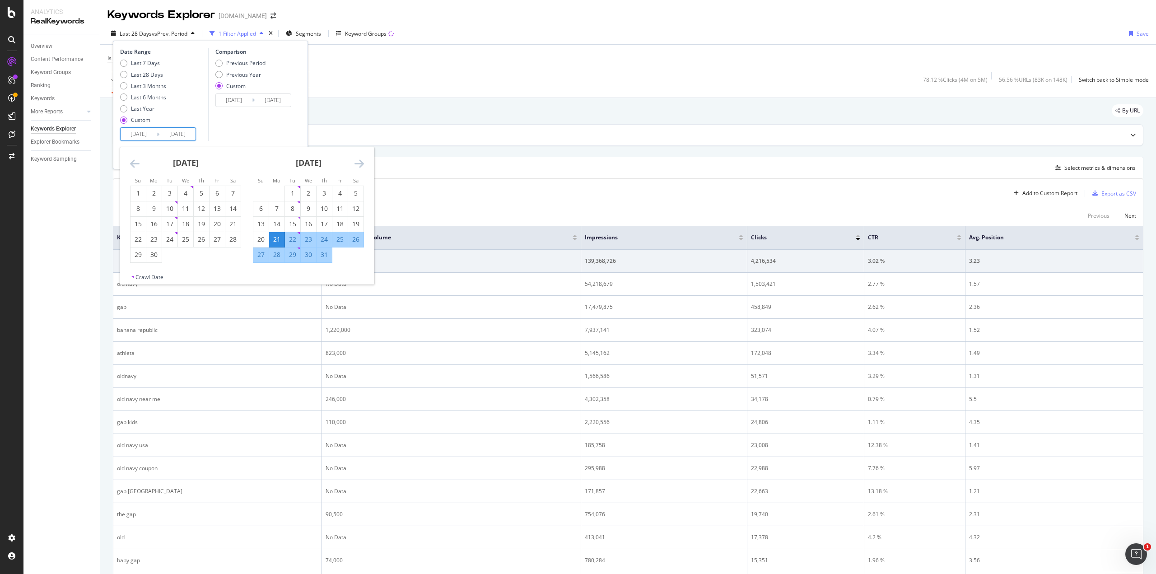
click at [135, 162] on icon "Move backward to switch to the previous month." at bounding box center [134, 163] width 9 height 11
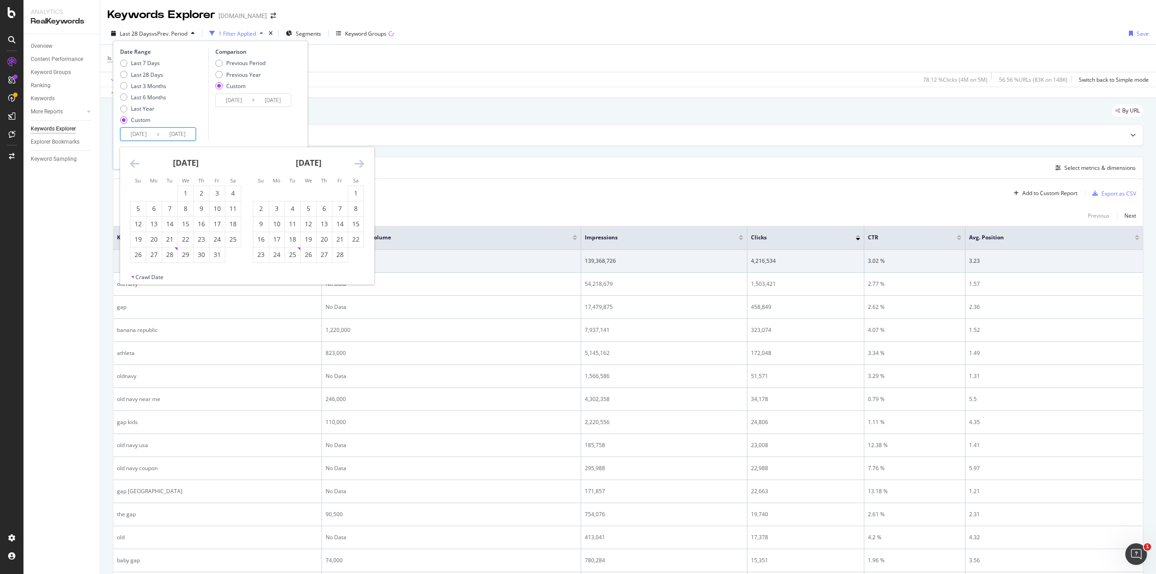
click at [135, 162] on icon "Move backward to switch to the previous month." at bounding box center [134, 163] width 9 height 11
click at [308, 190] on div "1" at bounding box center [308, 193] width 15 height 9
type input "[DATE]"
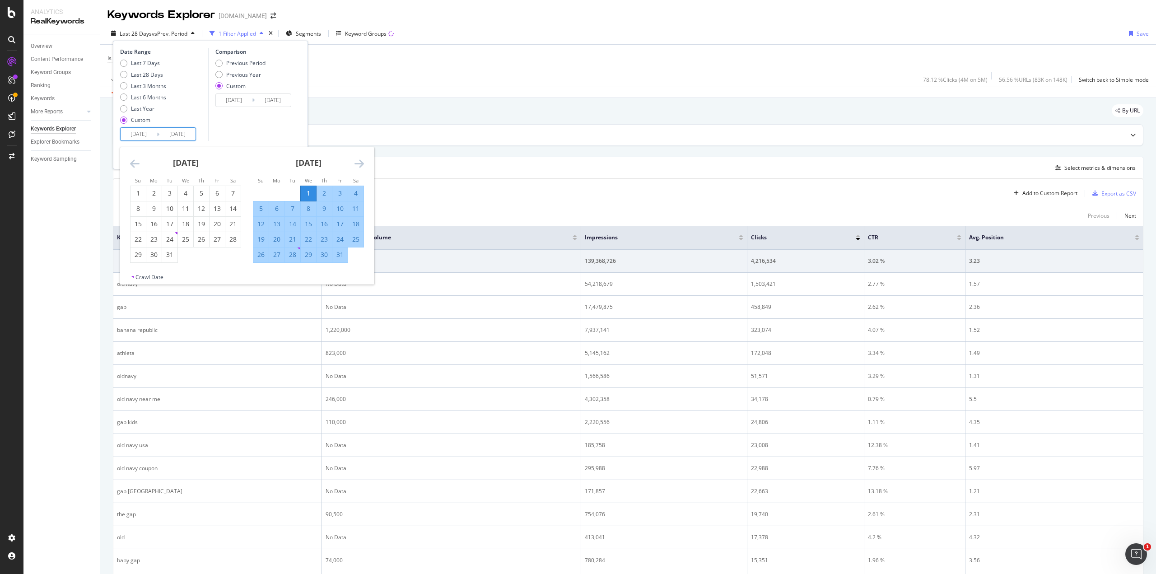
click at [362, 160] on icon "Move forward to switch to the next month." at bounding box center [358, 163] width 9 height 11
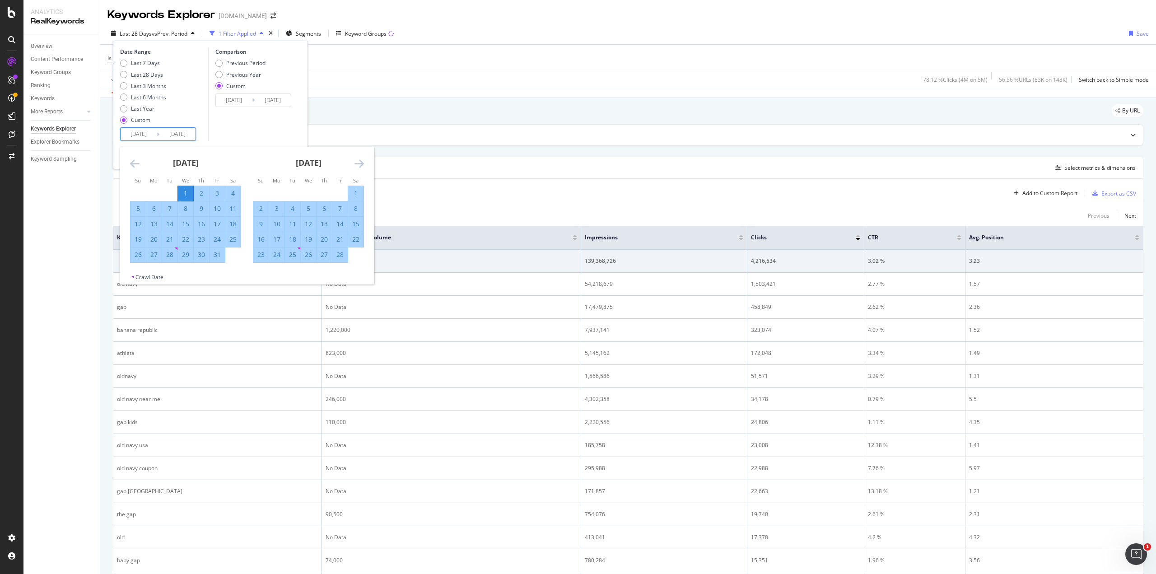
click at [362, 160] on icon "Move forward to switch to the next month." at bounding box center [358, 163] width 9 height 11
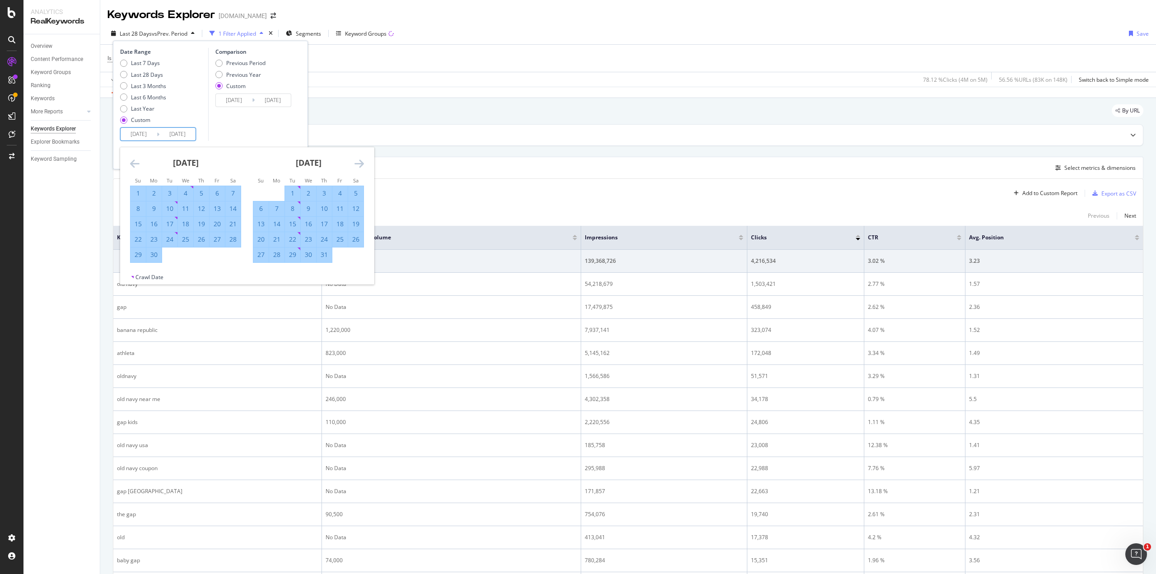
click at [324, 253] on div "31" at bounding box center [323, 254] width 15 height 9
type input "[DATE]"
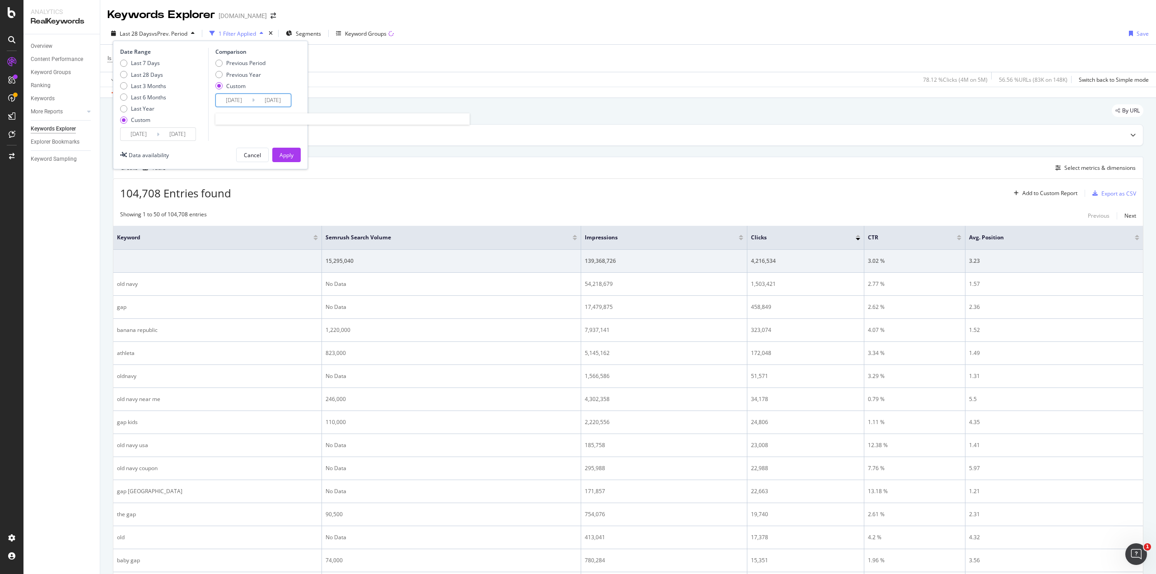
click at [247, 100] on input "[DATE]" at bounding box center [234, 100] width 36 height 13
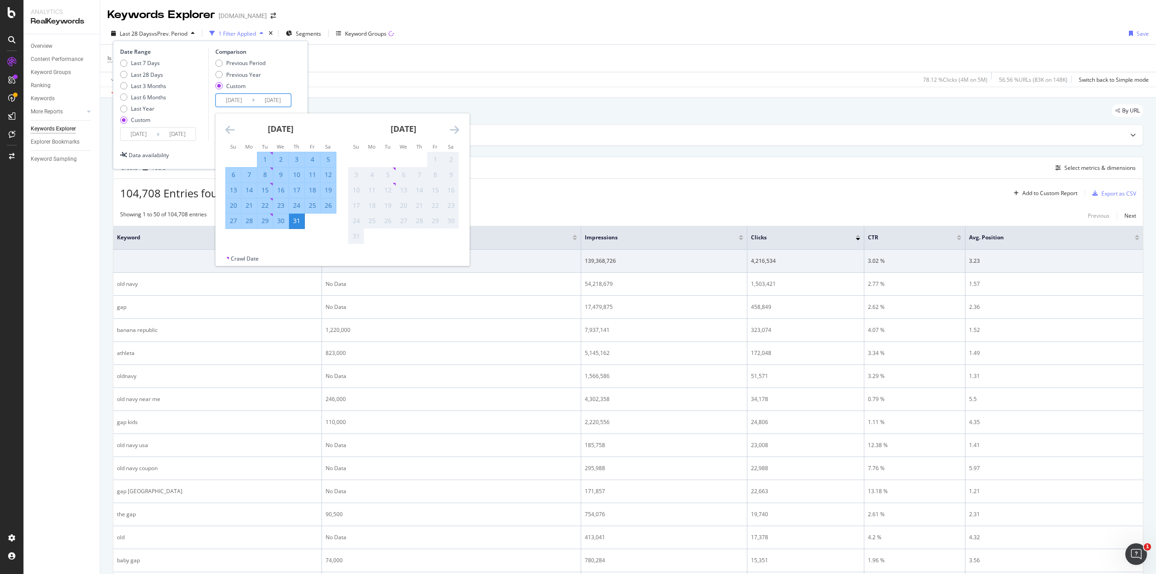
click at [229, 100] on input "[DATE]" at bounding box center [234, 100] width 36 height 13
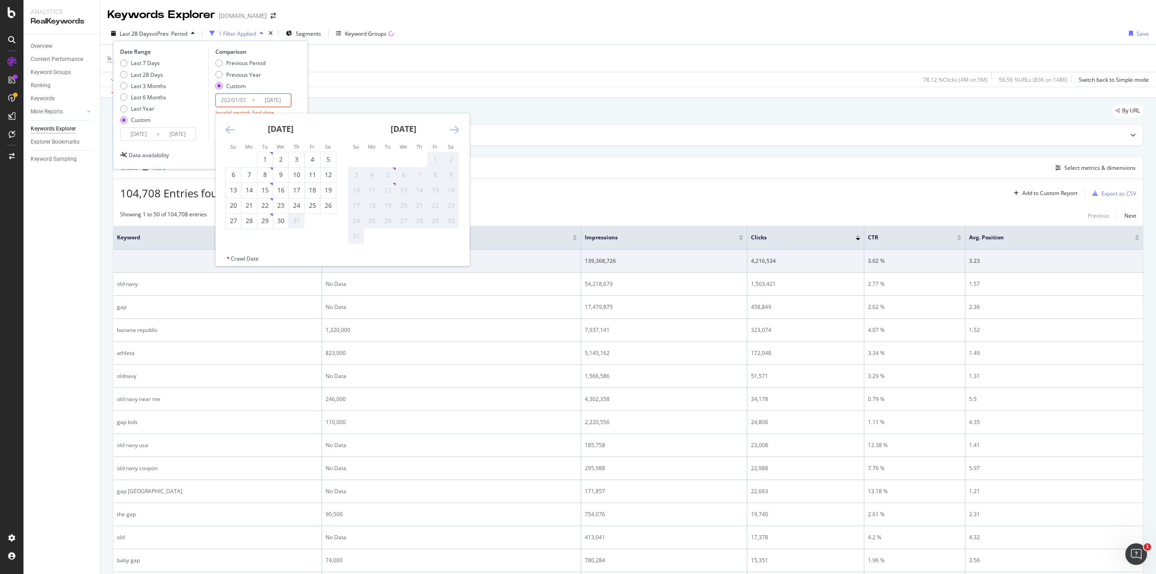
type input "[DATE]"
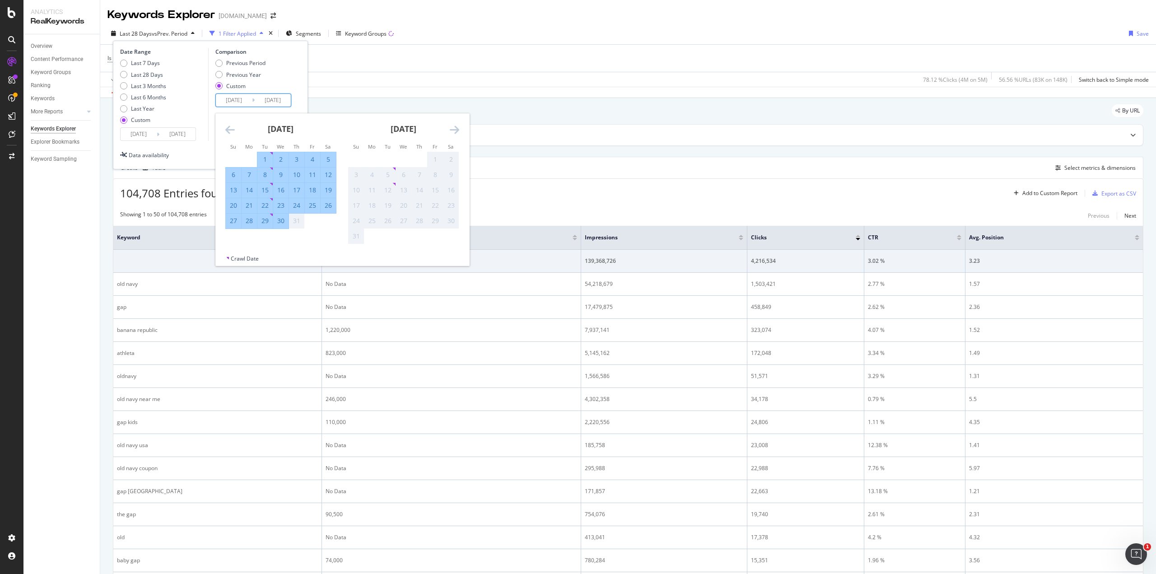
click at [268, 101] on input "[DATE]" at bounding box center [273, 100] width 36 height 13
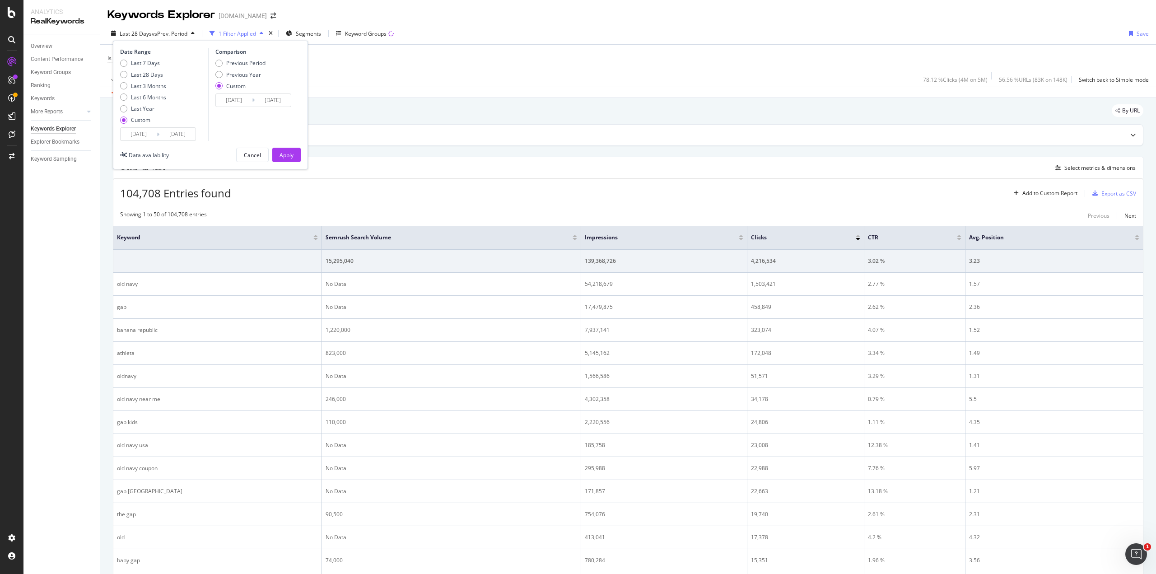
type input "[DATE]"
click at [279, 133] on div "Comparison Previous Period Previous Year Custom [DATE] Navigate forward to inte…" at bounding box center [251, 94] width 86 height 93
click at [290, 153] on div "Apply" at bounding box center [286, 155] width 14 height 8
click at [338, 37] on span "Segments" at bounding box center [325, 34] width 25 height 8
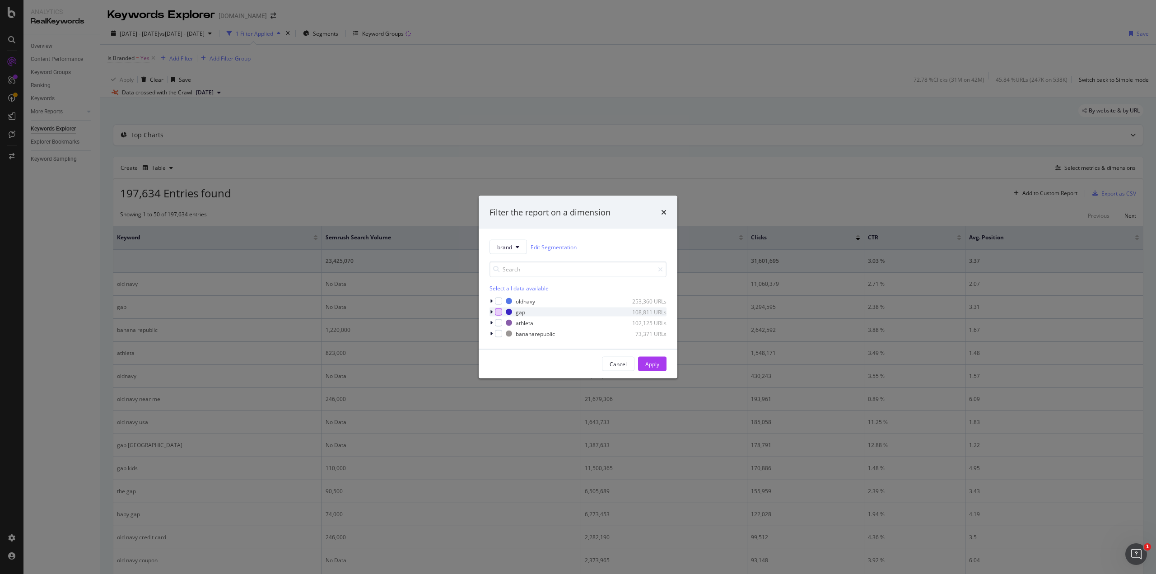
click at [499, 312] on div "modal" at bounding box center [498, 311] width 7 height 7
click at [492, 313] on icon "modal" at bounding box center [491, 311] width 3 height 5
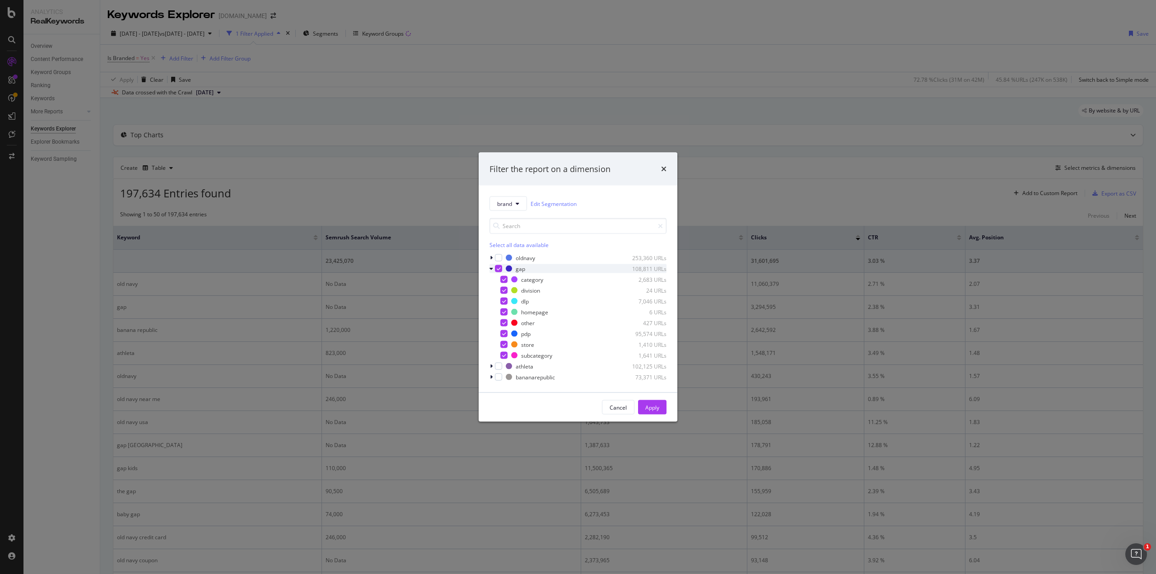
click at [491, 268] on icon "modal" at bounding box center [491, 268] width 4 height 5
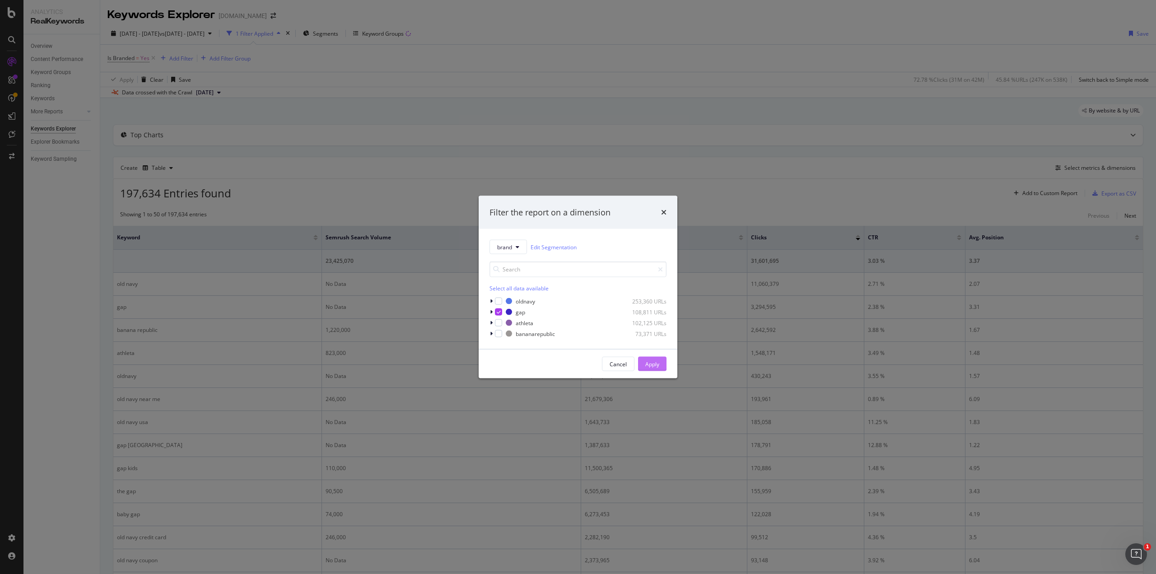
click at [646, 362] on div "Apply" at bounding box center [652, 364] width 14 height 8
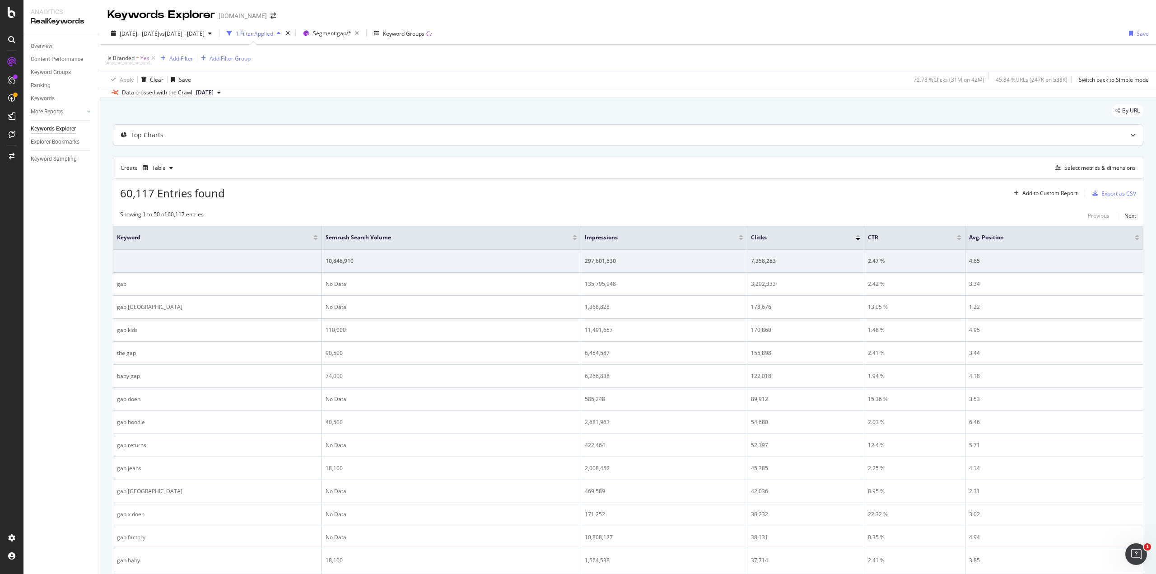
click at [718, 130] on div "Top Charts" at bounding box center [627, 135] width 1029 height 21
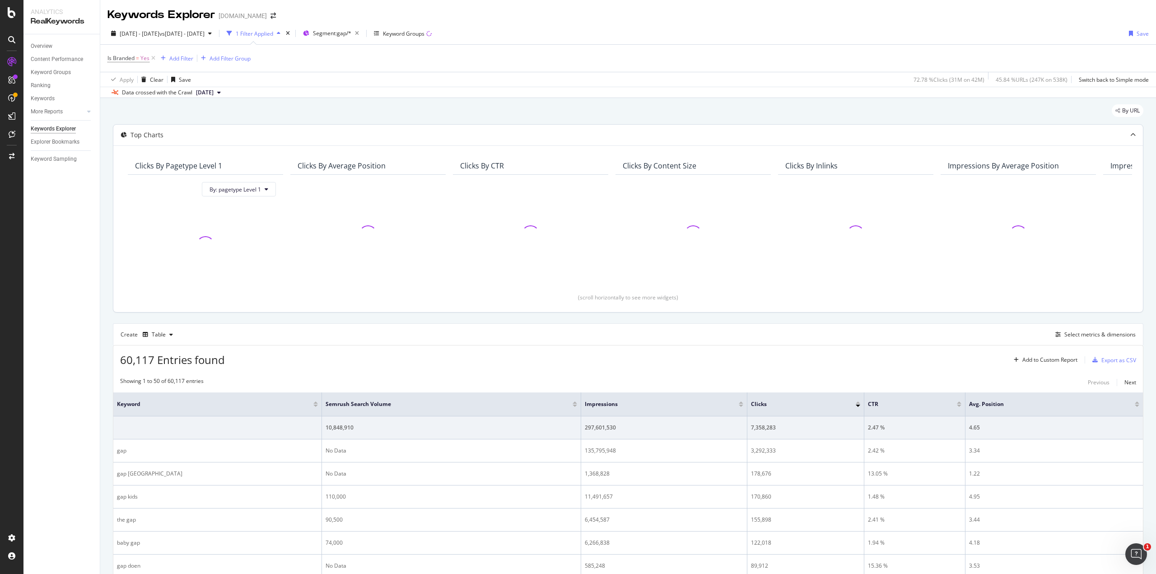
click at [628, 139] on div "Top Charts" at bounding box center [610, 134] width 994 height 9
